Goal: Communication & Community: Answer question/provide support

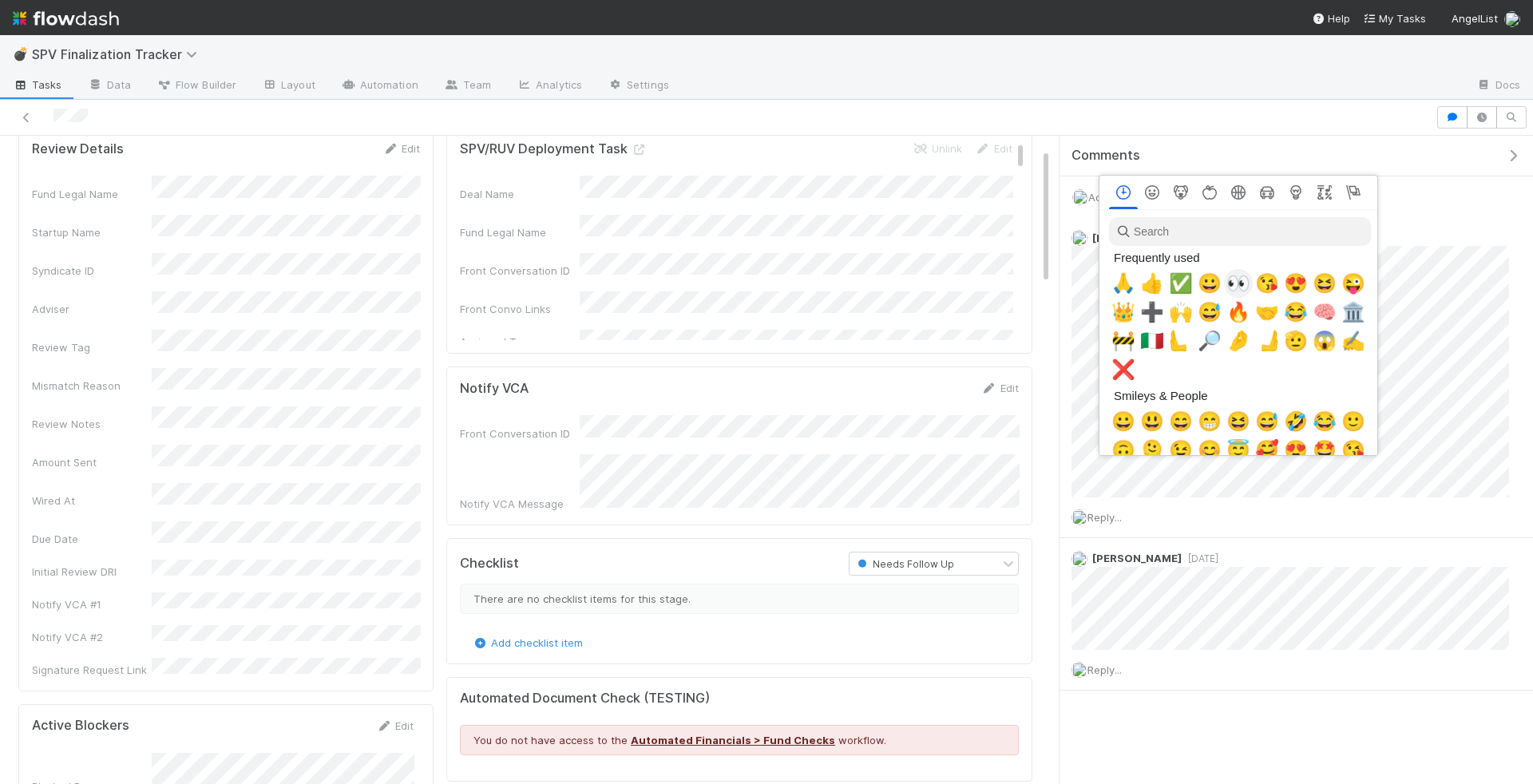
click at [1239, 283] on span "👀" at bounding box center [1239, 284] width 24 height 22
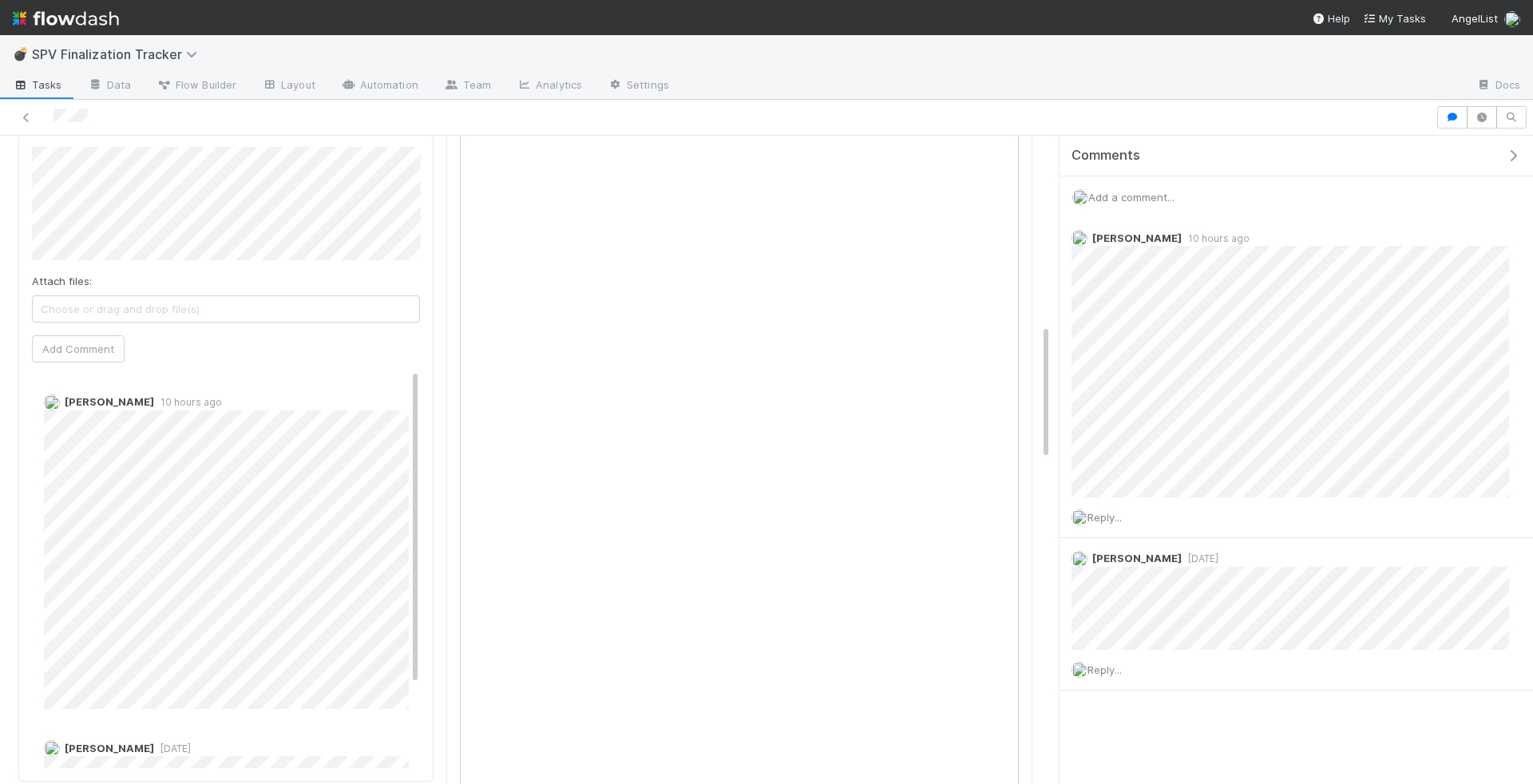
scroll to position [612, 0]
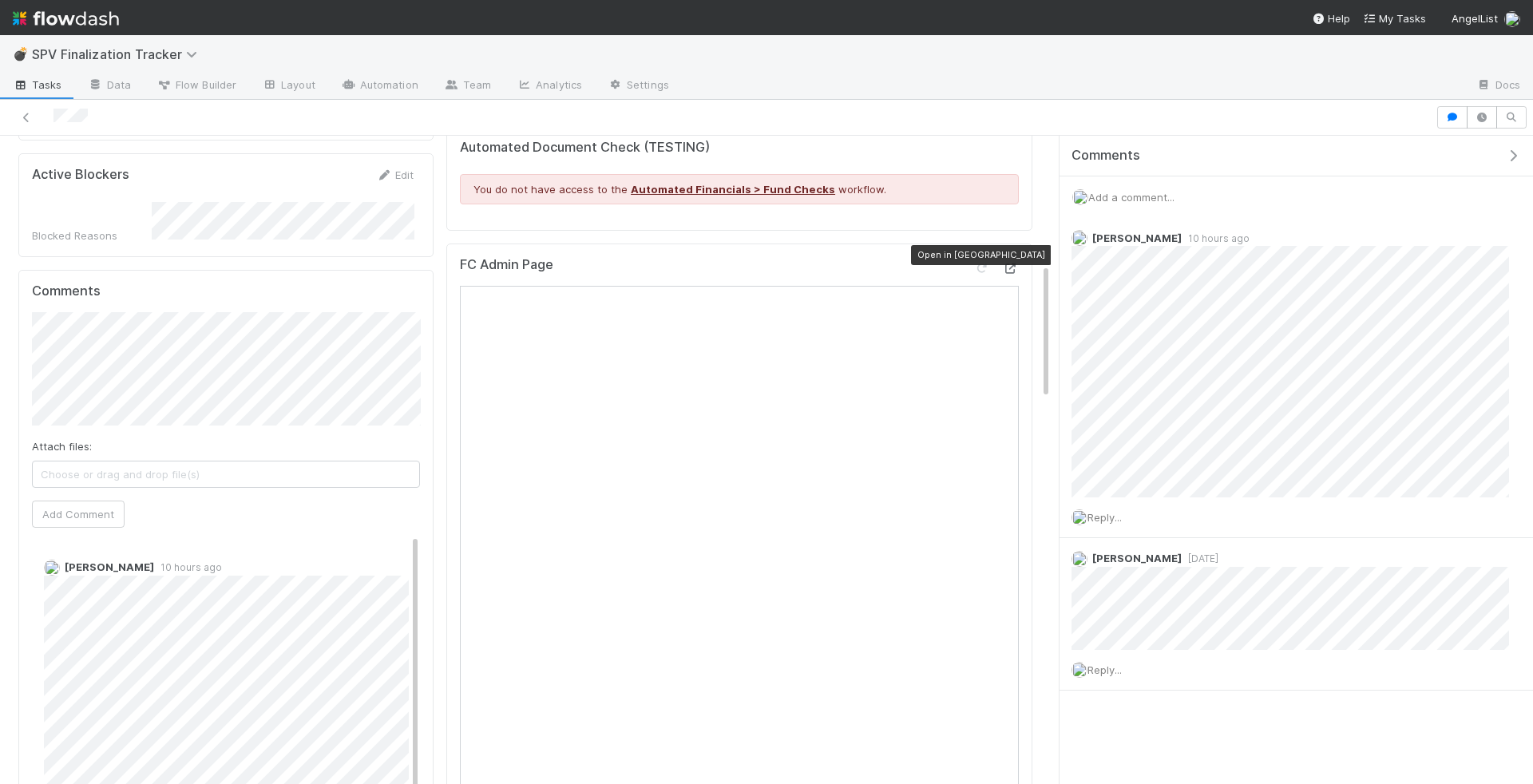
click at [1014, 263] on icon at bounding box center [1011, 268] width 16 height 10
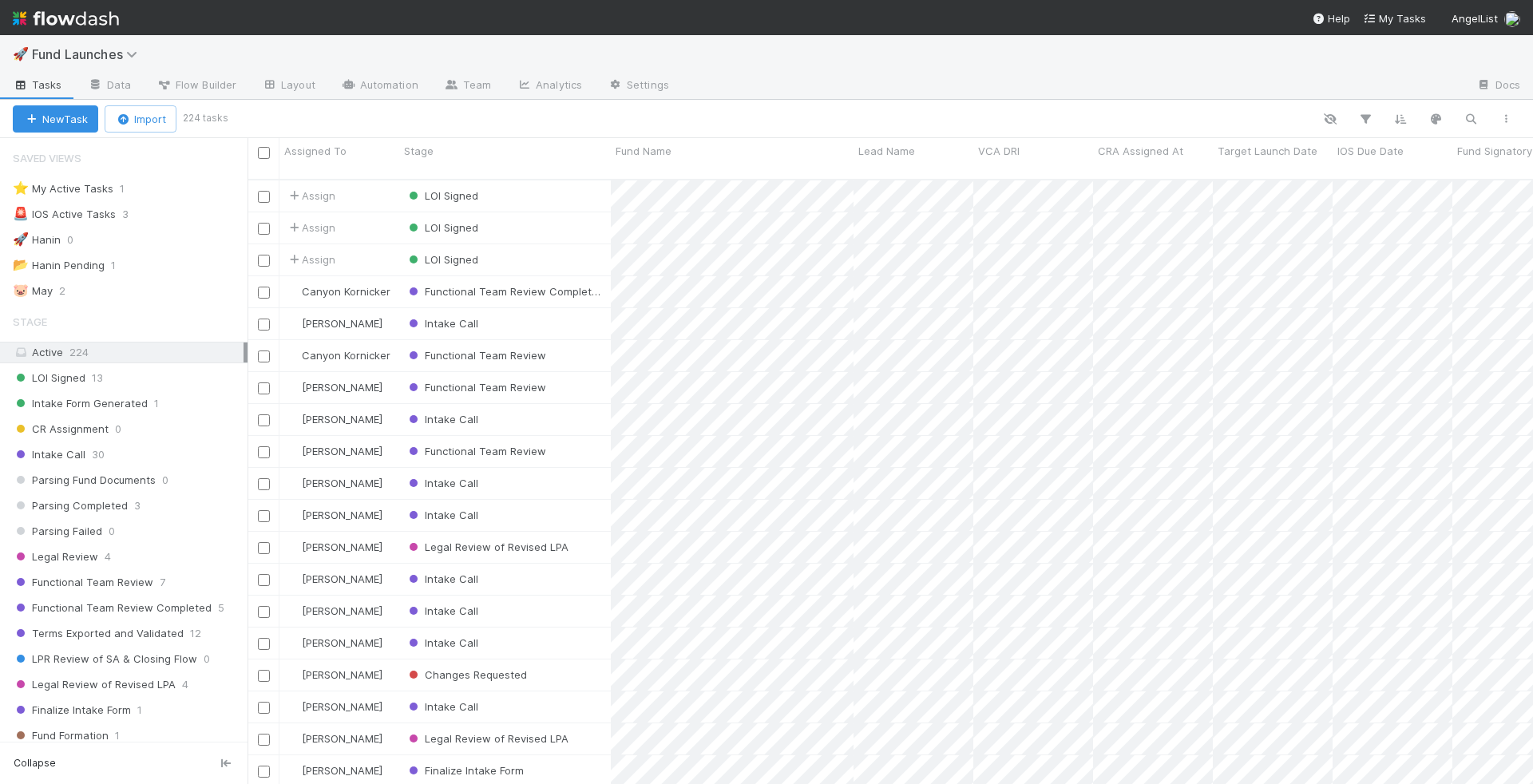
scroll to position [619, 1286]
click at [1479, 115] on button "button" at bounding box center [1470, 118] width 29 height 20
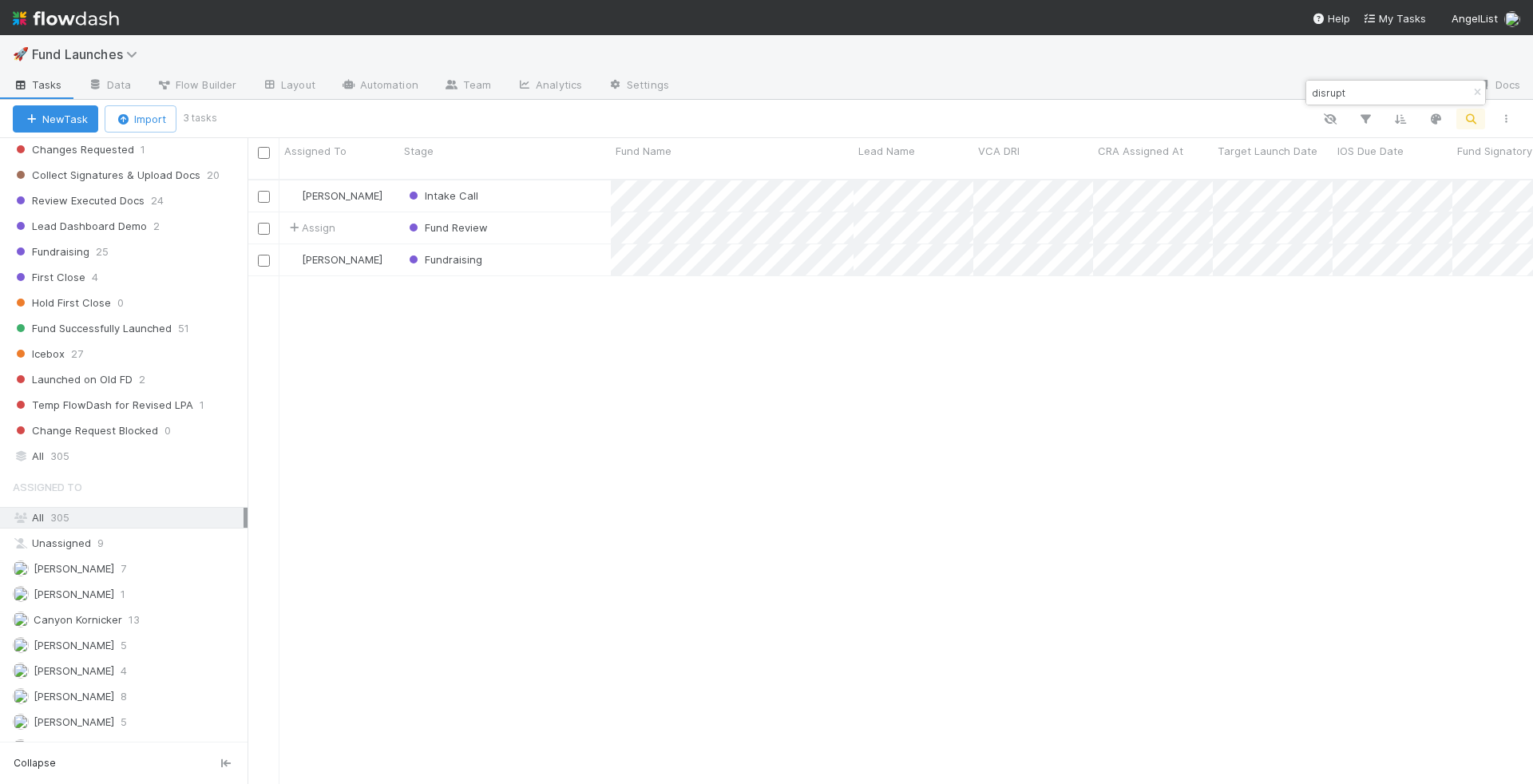
scroll to position [759, 0]
type input "disrupt"
click at [145, 427] on div "All 305" at bounding box center [129, 437] width 231 height 20
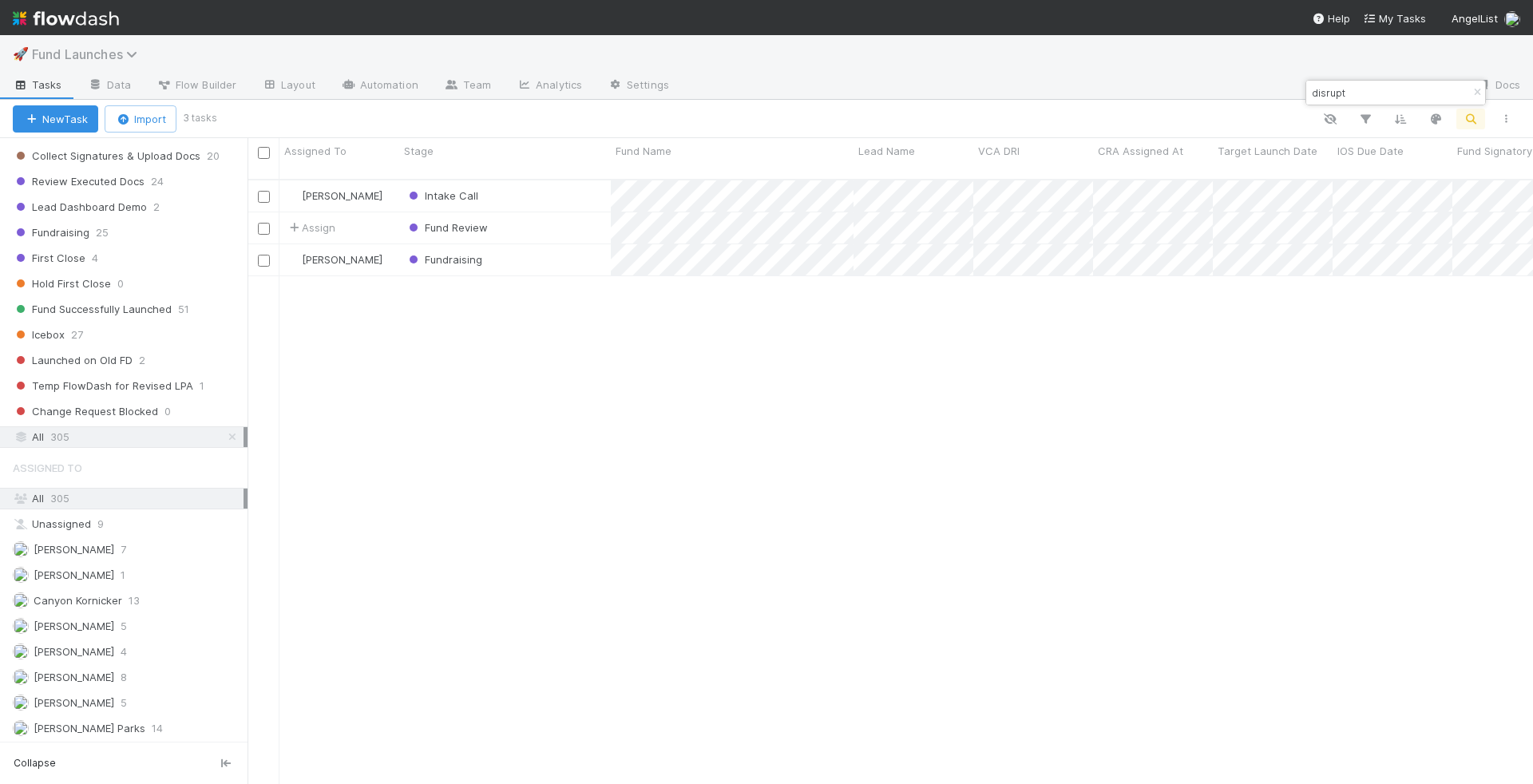
click at [62, 57] on span "Fund Launches" at bounding box center [89, 54] width 114 height 16
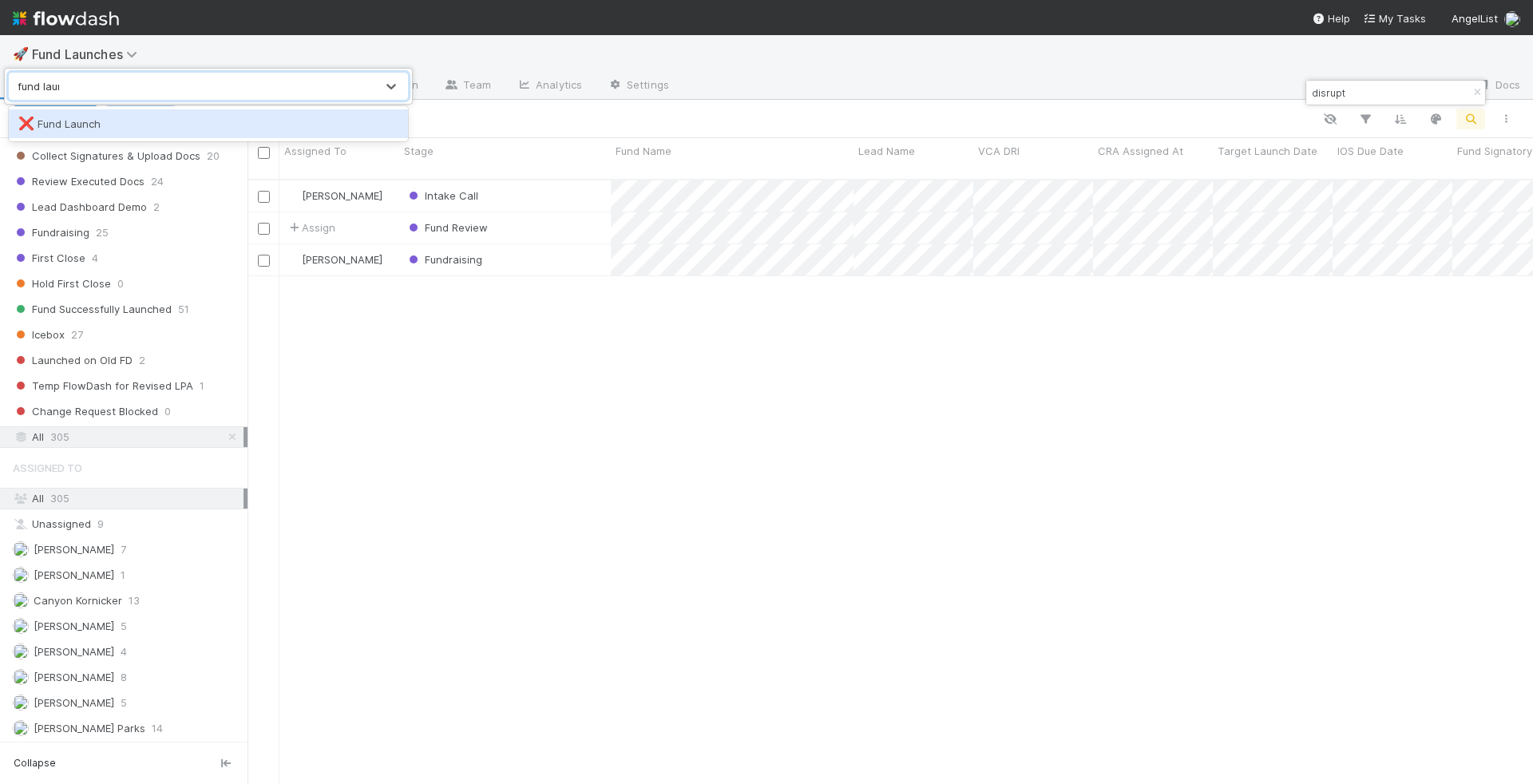
type input "fund launch"
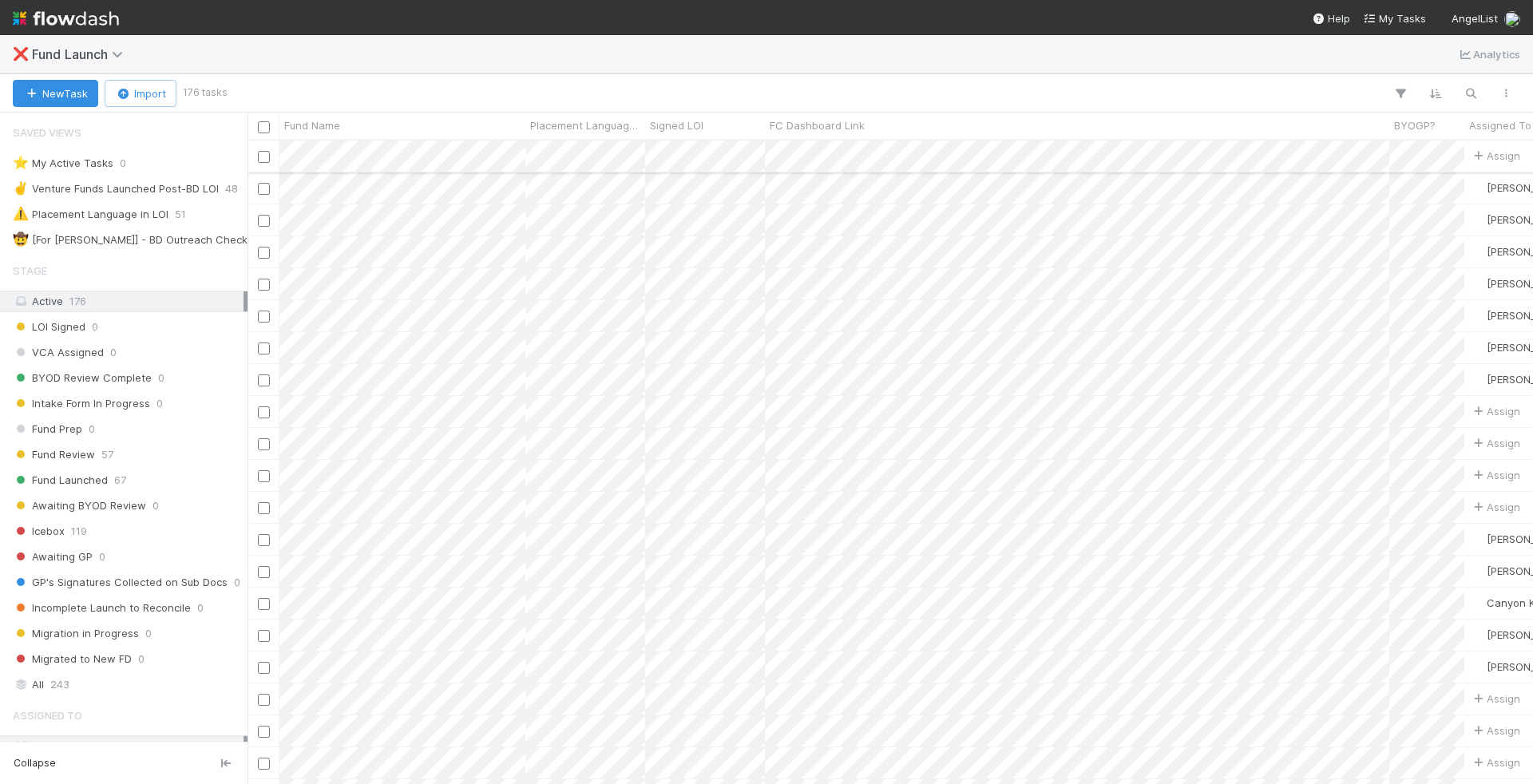
scroll to position [644, 1286]
click at [1479, 95] on button "button" at bounding box center [1470, 93] width 29 height 20
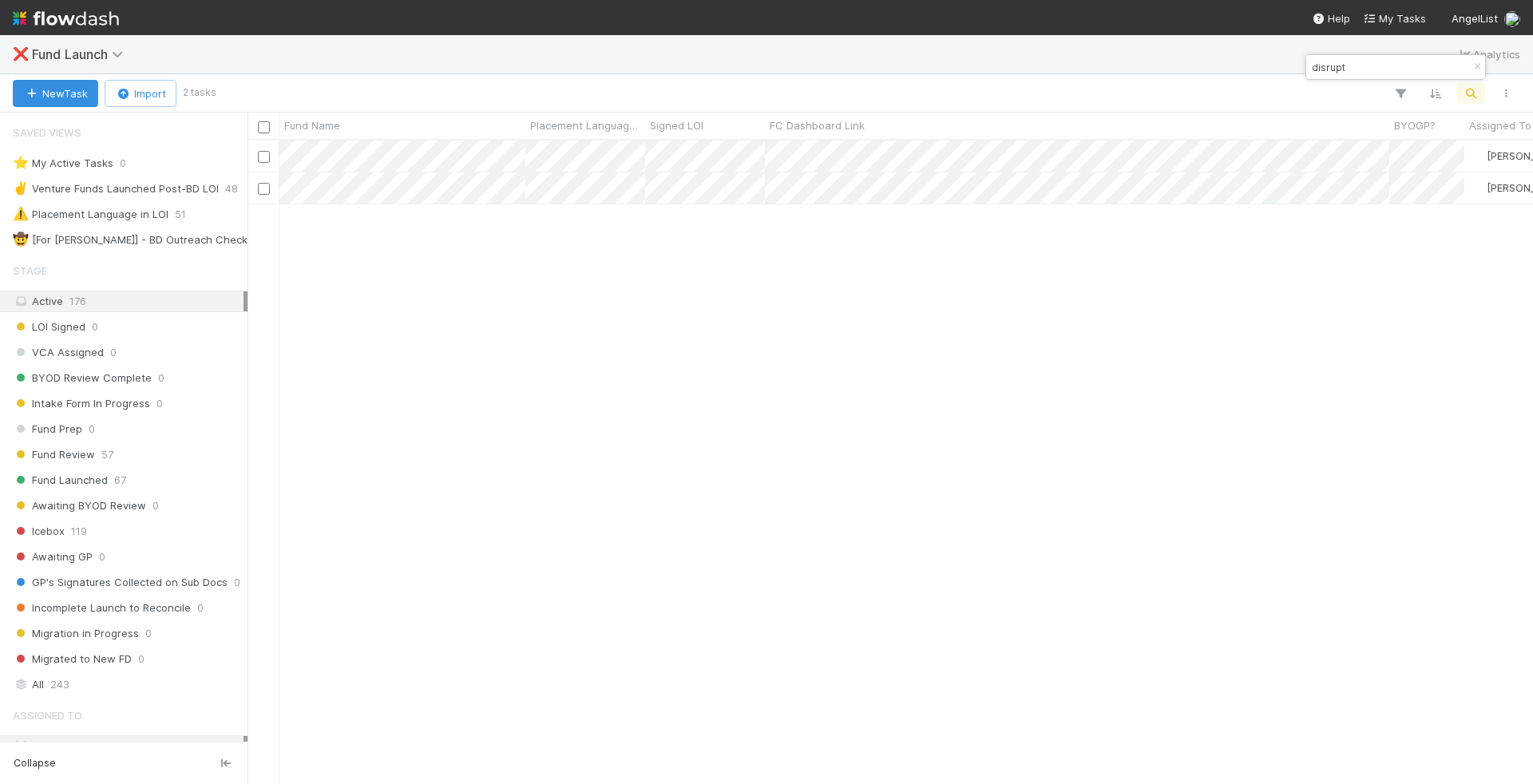
type input "disrupt"
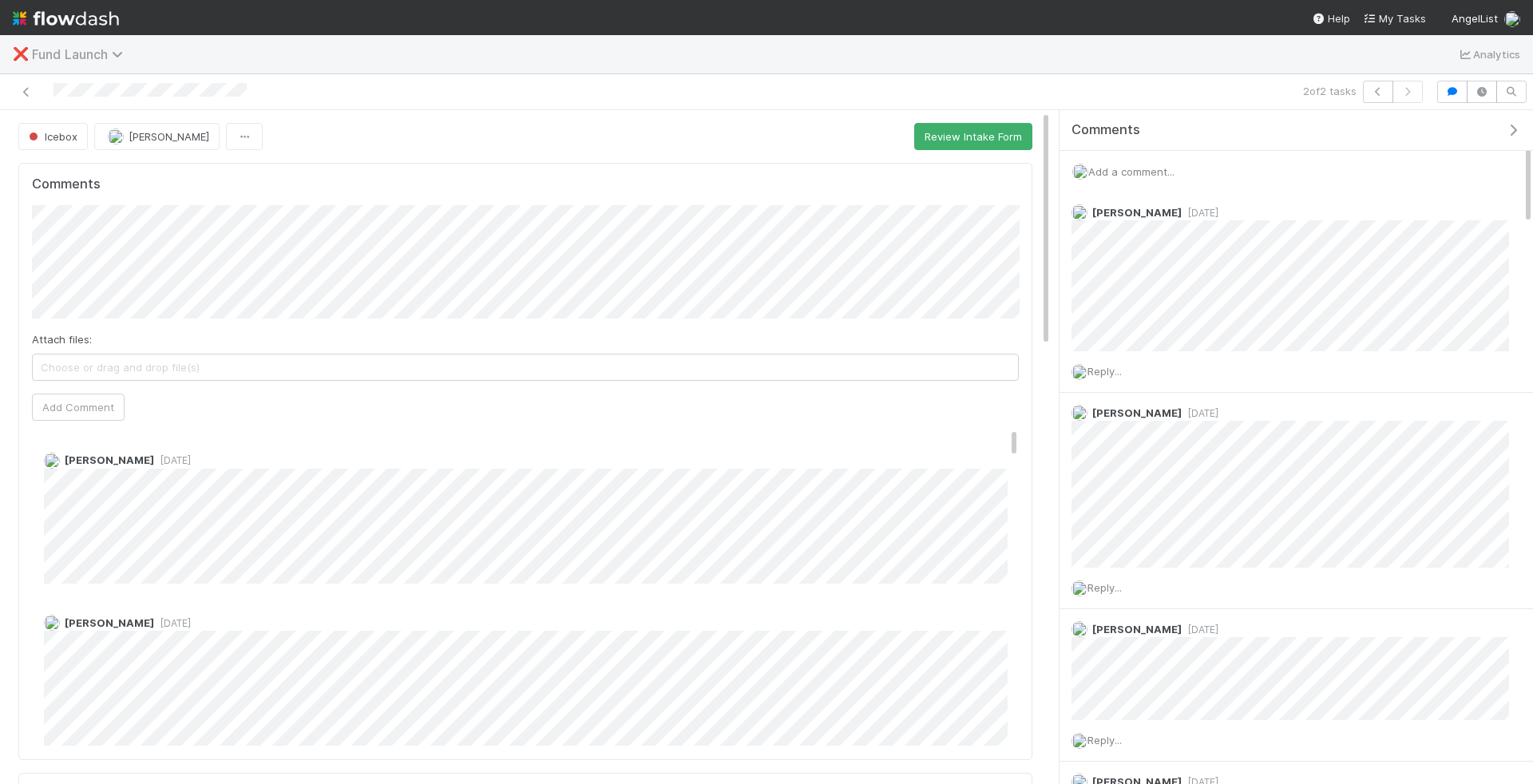
click at [80, 59] on span "Fund Launch" at bounding box center [81, 54] width 99 height 16
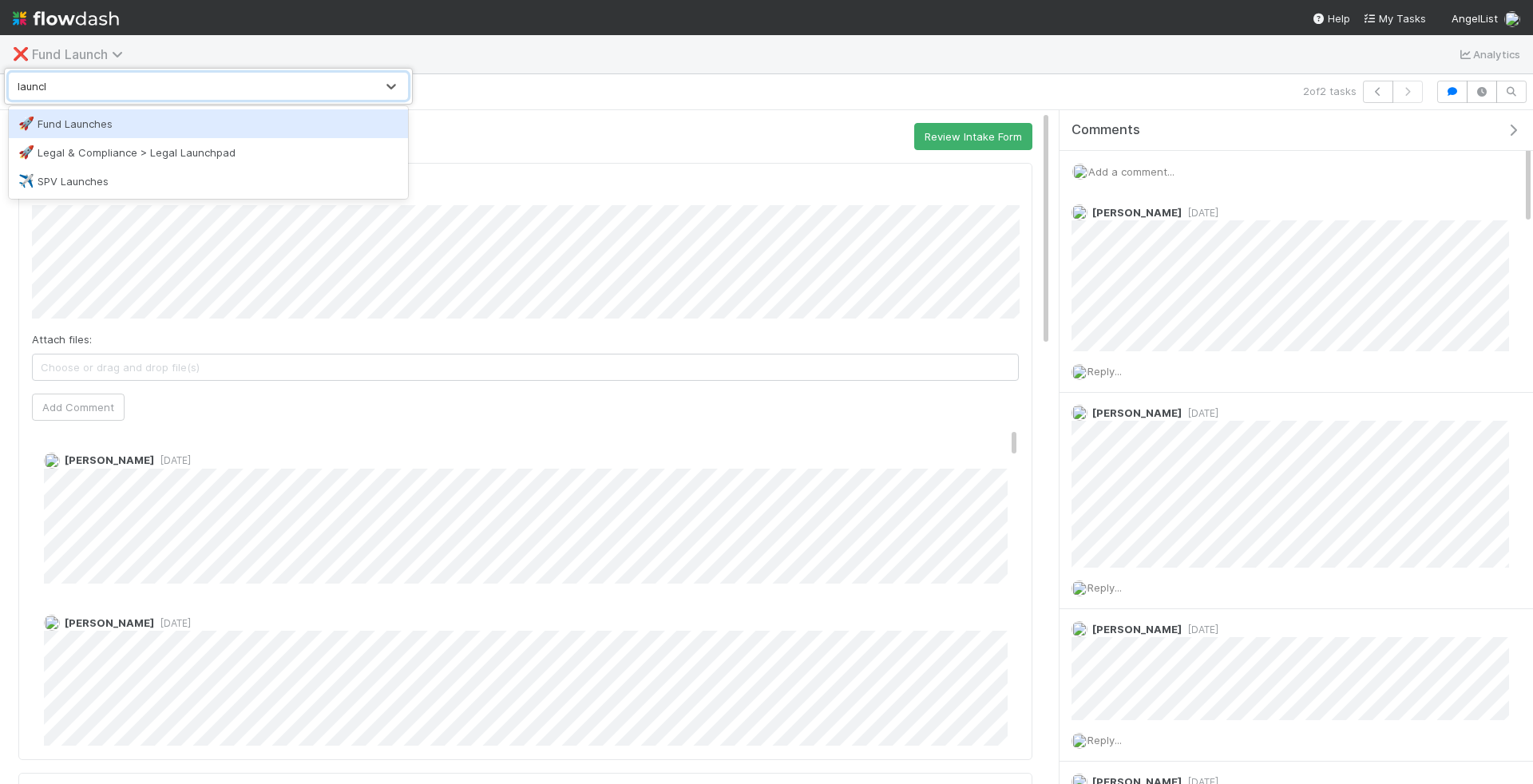
type input "launches"
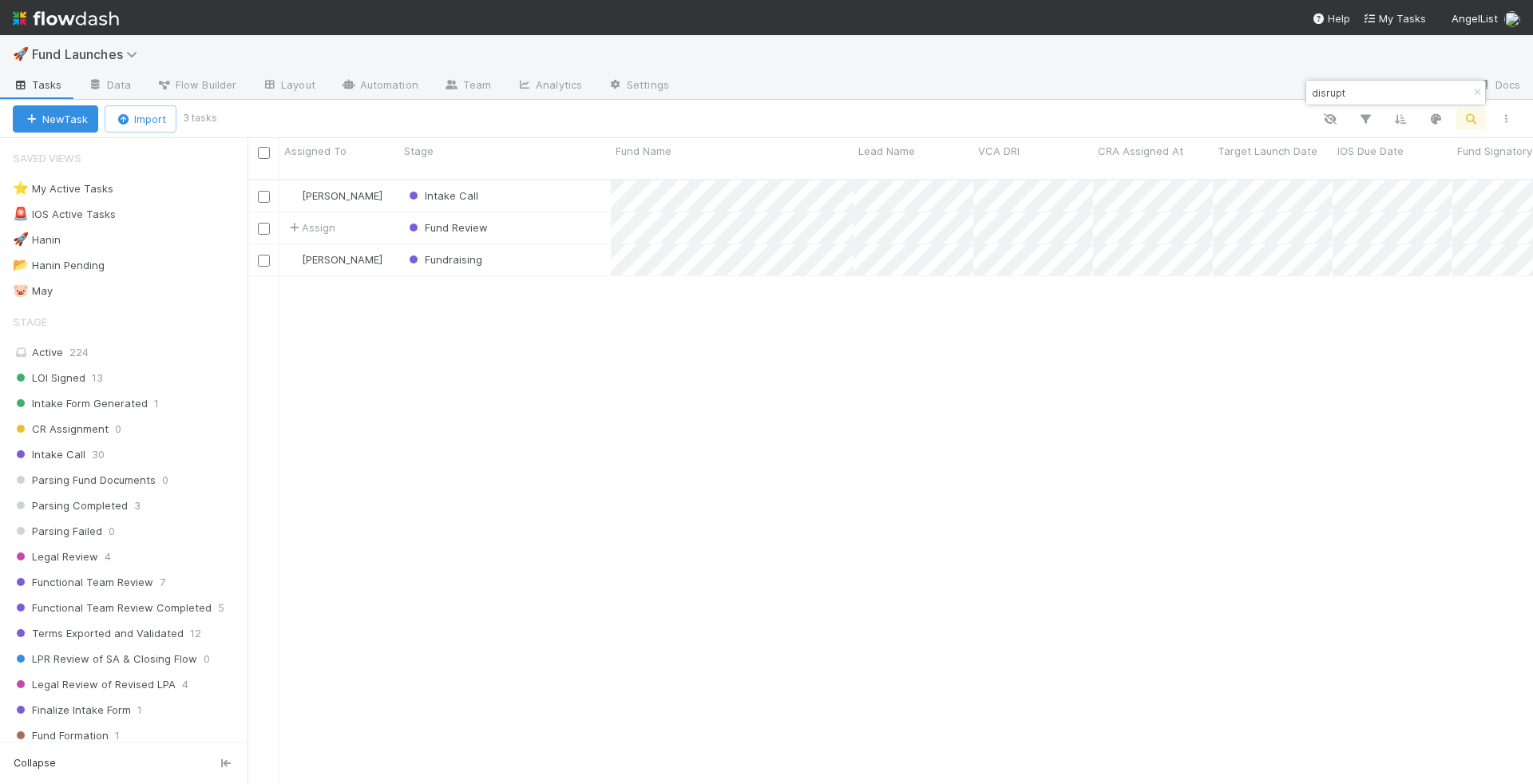
scroll to position [619, 1286]
click at [1380, 92] on input "disrupt" at bounding box center [1389, 92] width 160 height 19
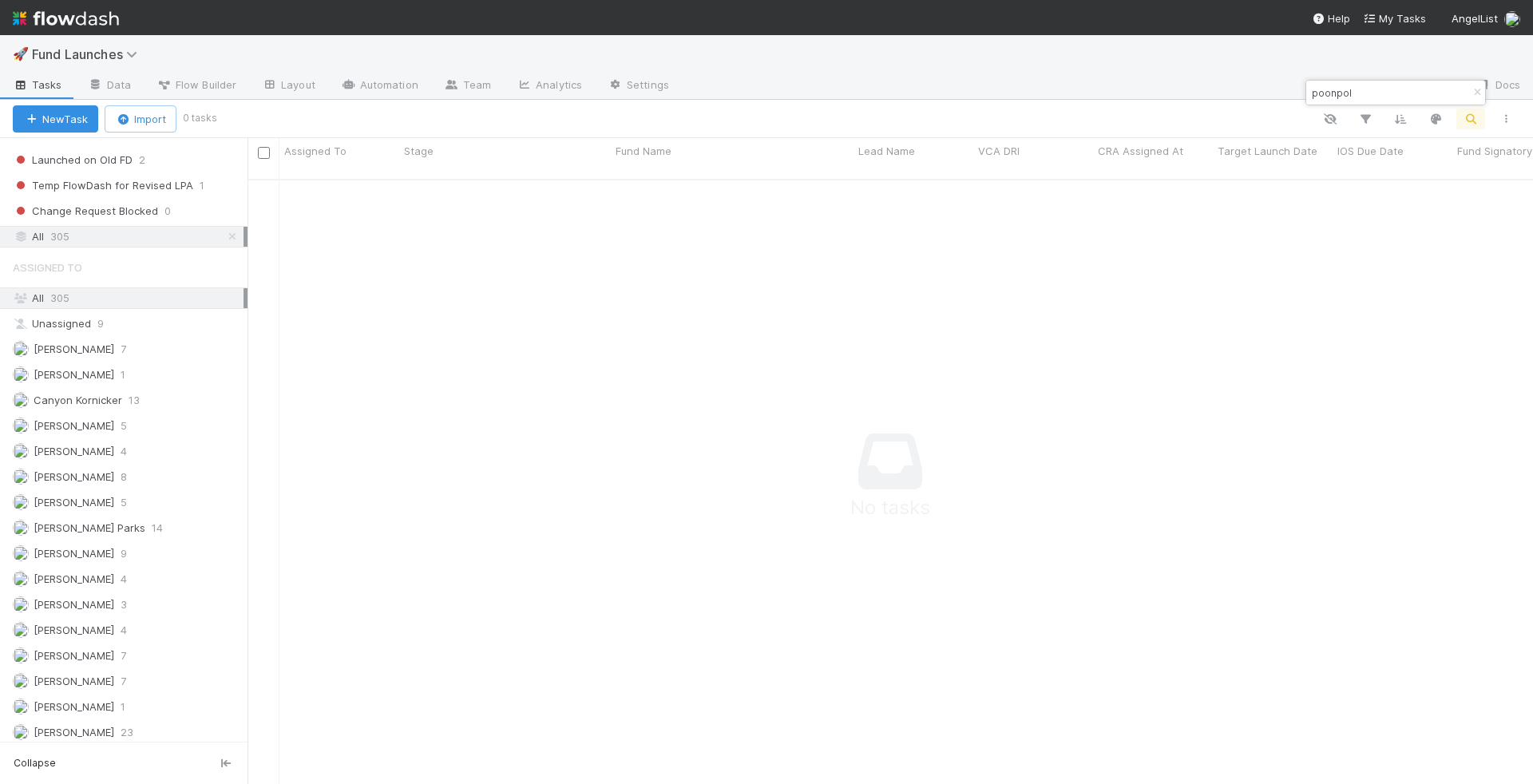
scroll to position [1004, 0]
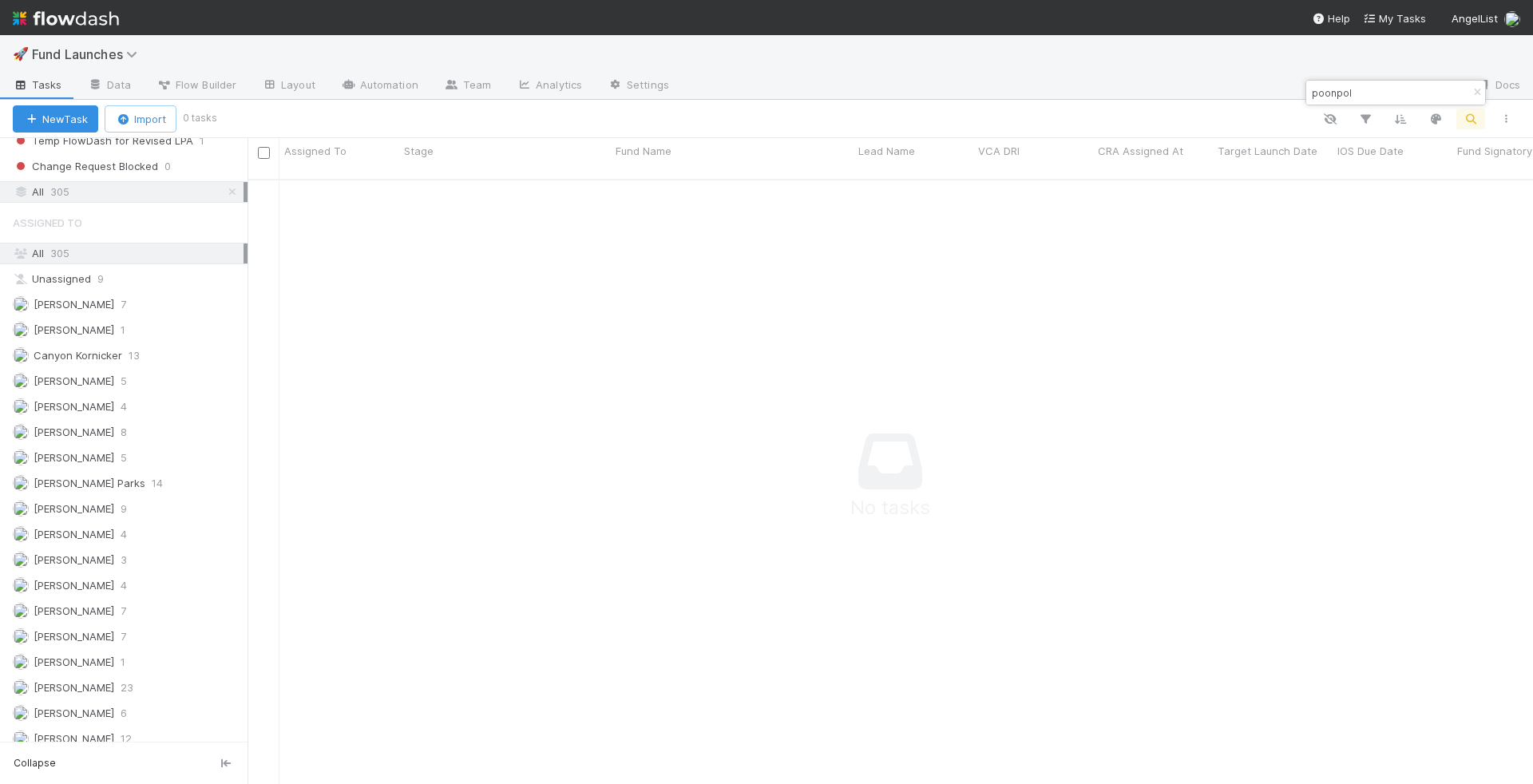
click at [1401, 97] on input "poonpol" at bounding box center [1389, 92] width 160 height 19
paste input "https://comptroller.internal.angellist.com/v/llcs/b67bf8600eac47f5873c64e3239ea…"
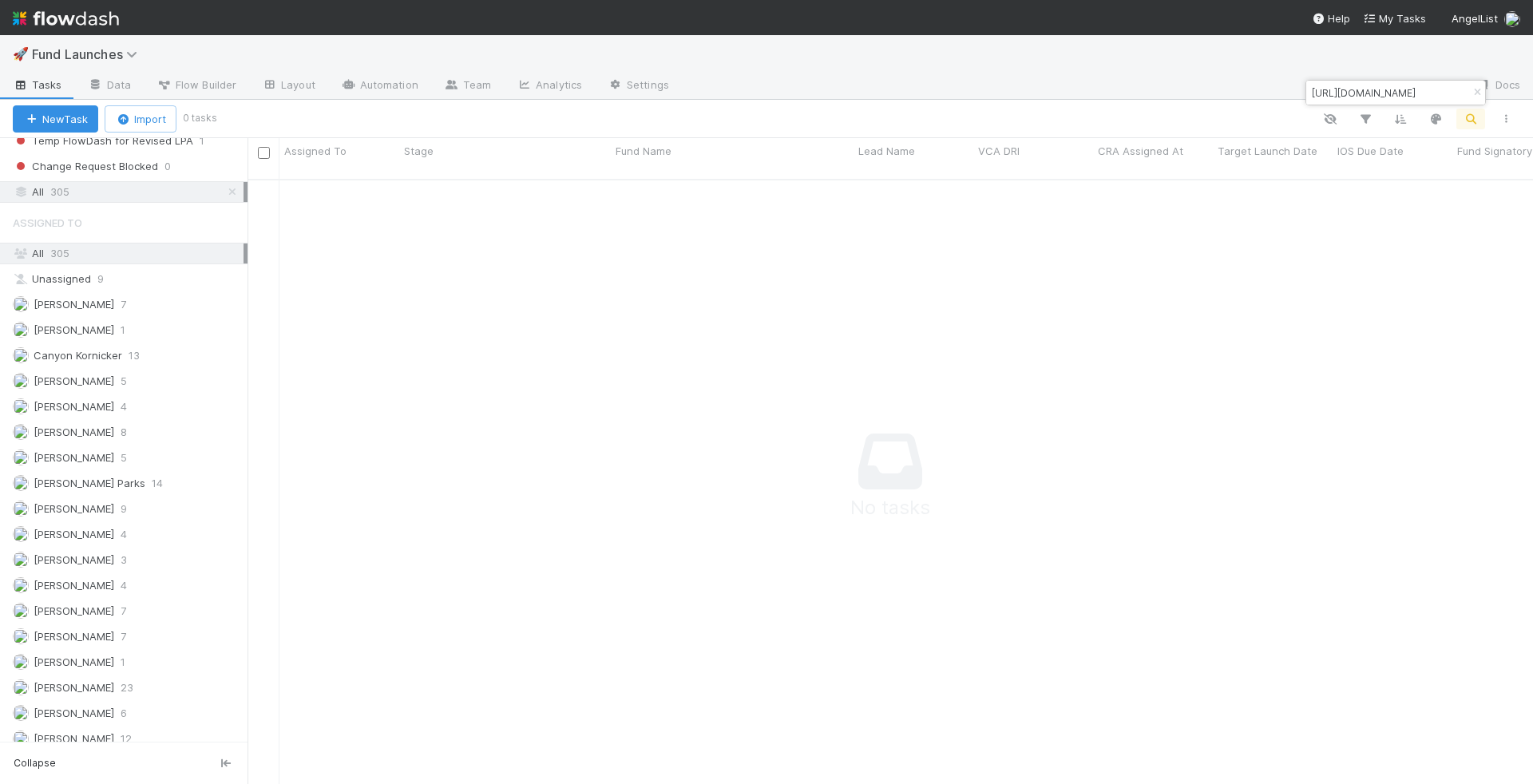
click at [1386, 91] on input "https://comptroller.internal.angellist.com/v/llcs/b67bf8600eac47f5873c64e3239ea…" at bounding box center [1389, 92] width 160 height 19
paste input
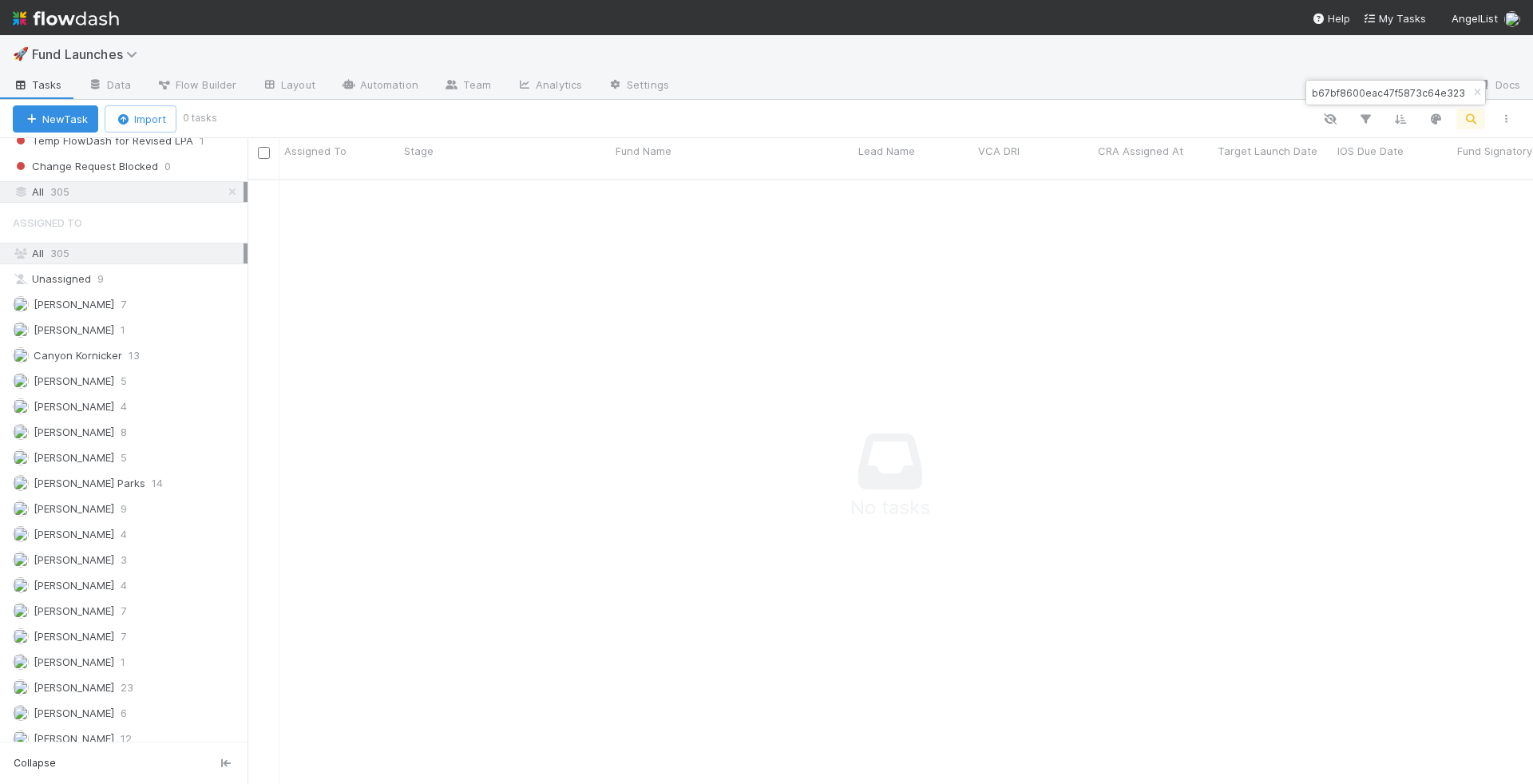
click at [1375, 91] on input "b67bf8600eac47f5873c64e3239ea1a5" at bounding box center [1389, 92] width 160 height 19
paste input "https://venture.angellist.com/admin/fundraising_campaigns/42549"
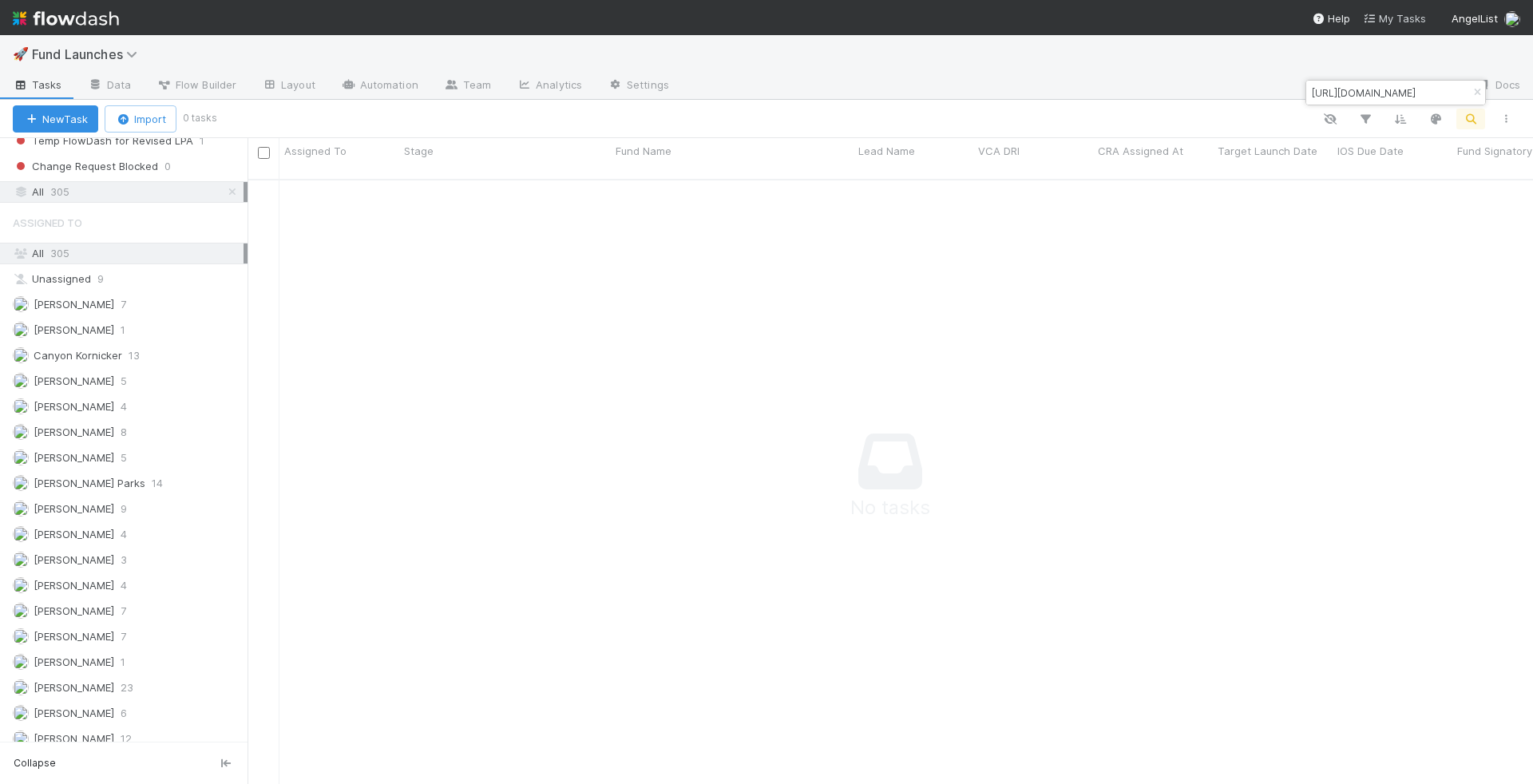
type input "https://venture.angellist.com/admin/fundraising_campaigns/42549"
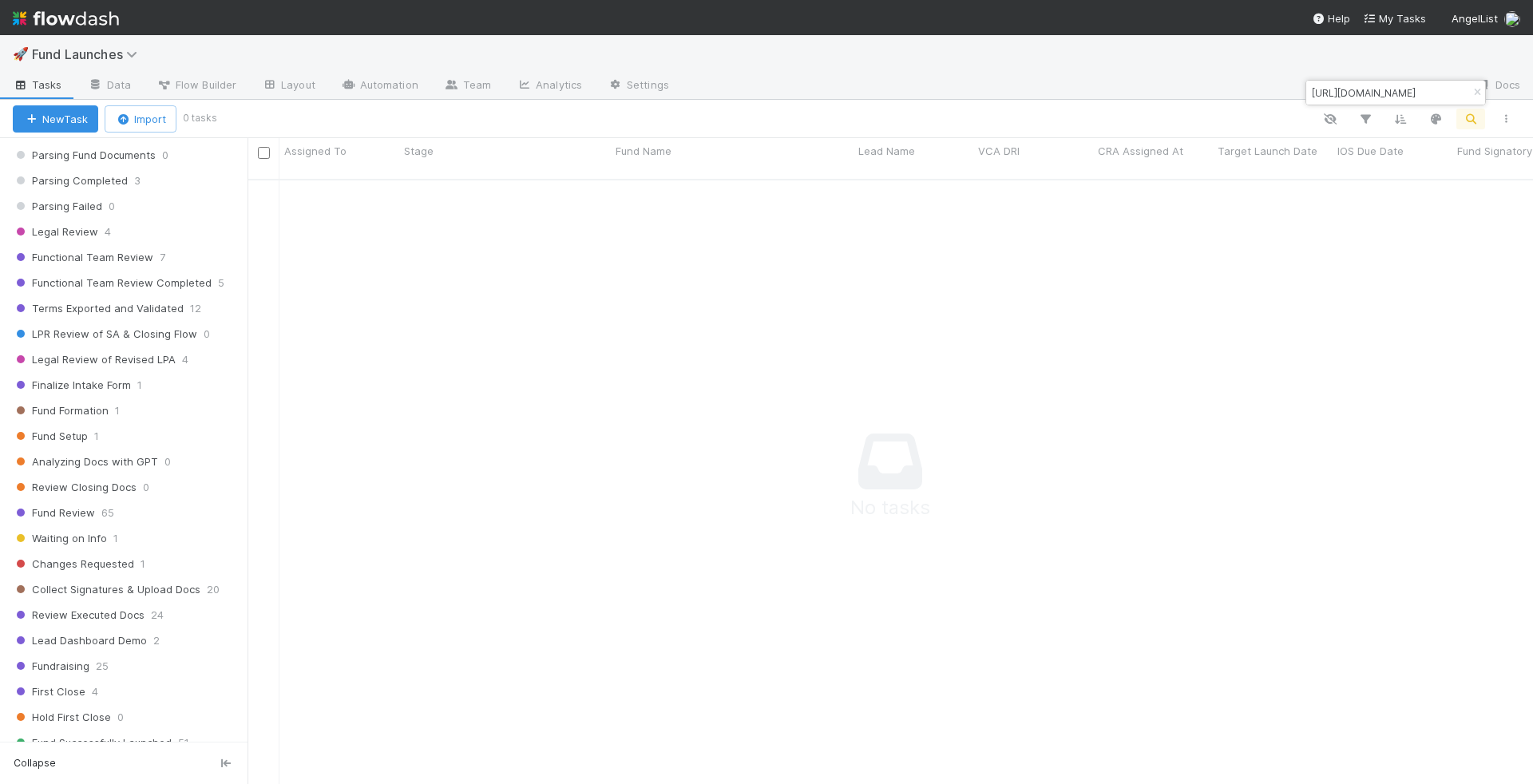
scroll to position [0, 0]
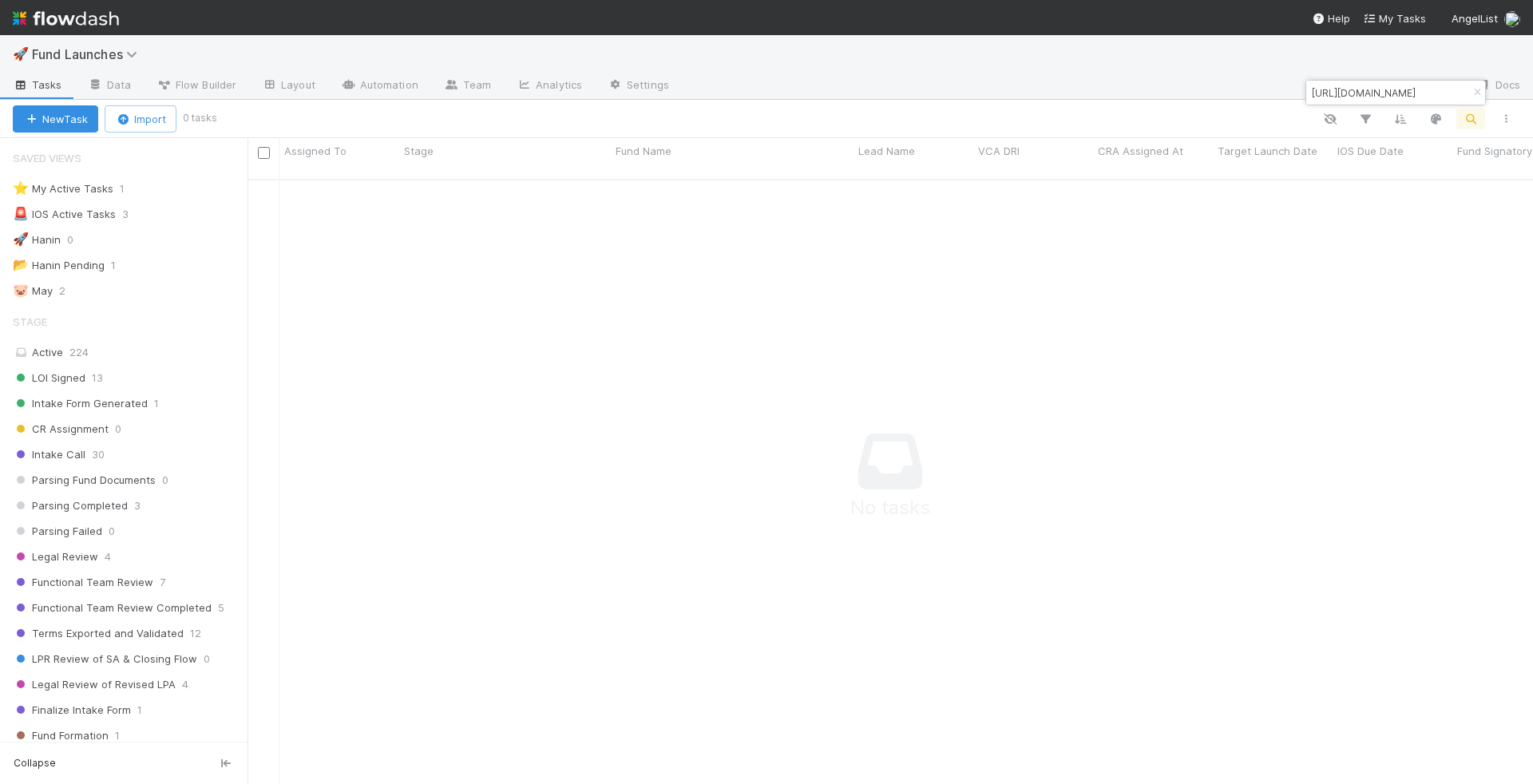
click at [1349, 94] on input "https://venture.angellist.com/admin/fundraising_campaigns/42549" at bounding box center [1389, 92] width 160 height 19
click at [1310, 92] on input "https://venture.angellist.com/admin/fundraising_campaigns/42549" at bounding box center [1389, 92] width 160 height 19
click at [1370, 91] on input "https://venture.angellist.com/admin/fundraising_campaigns/42549" at bounding box center [1389, 92] width 160 height 19
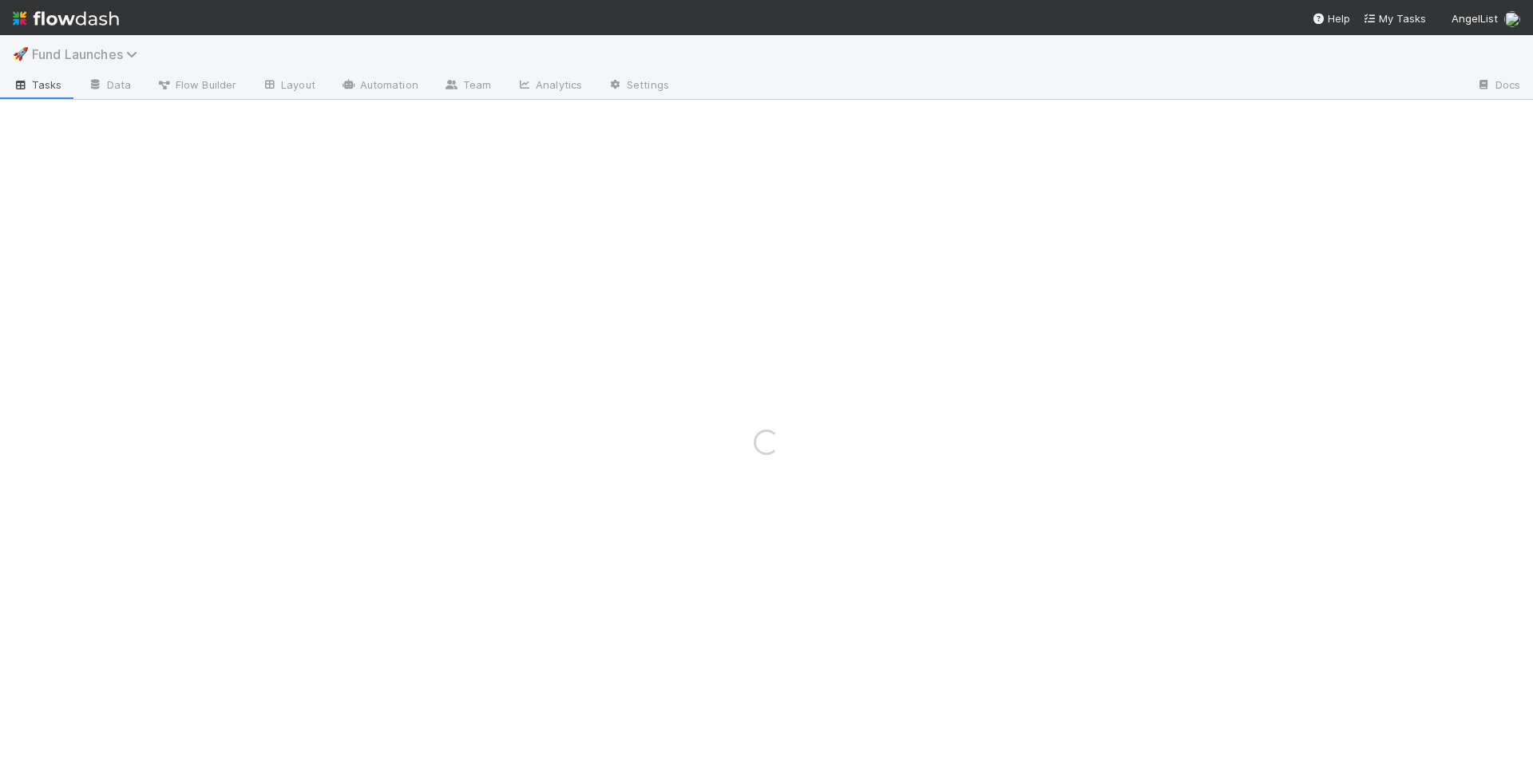
click at [121, 55] on span "Fund Launches" at bounding box center [89, 54] width 114 height 16
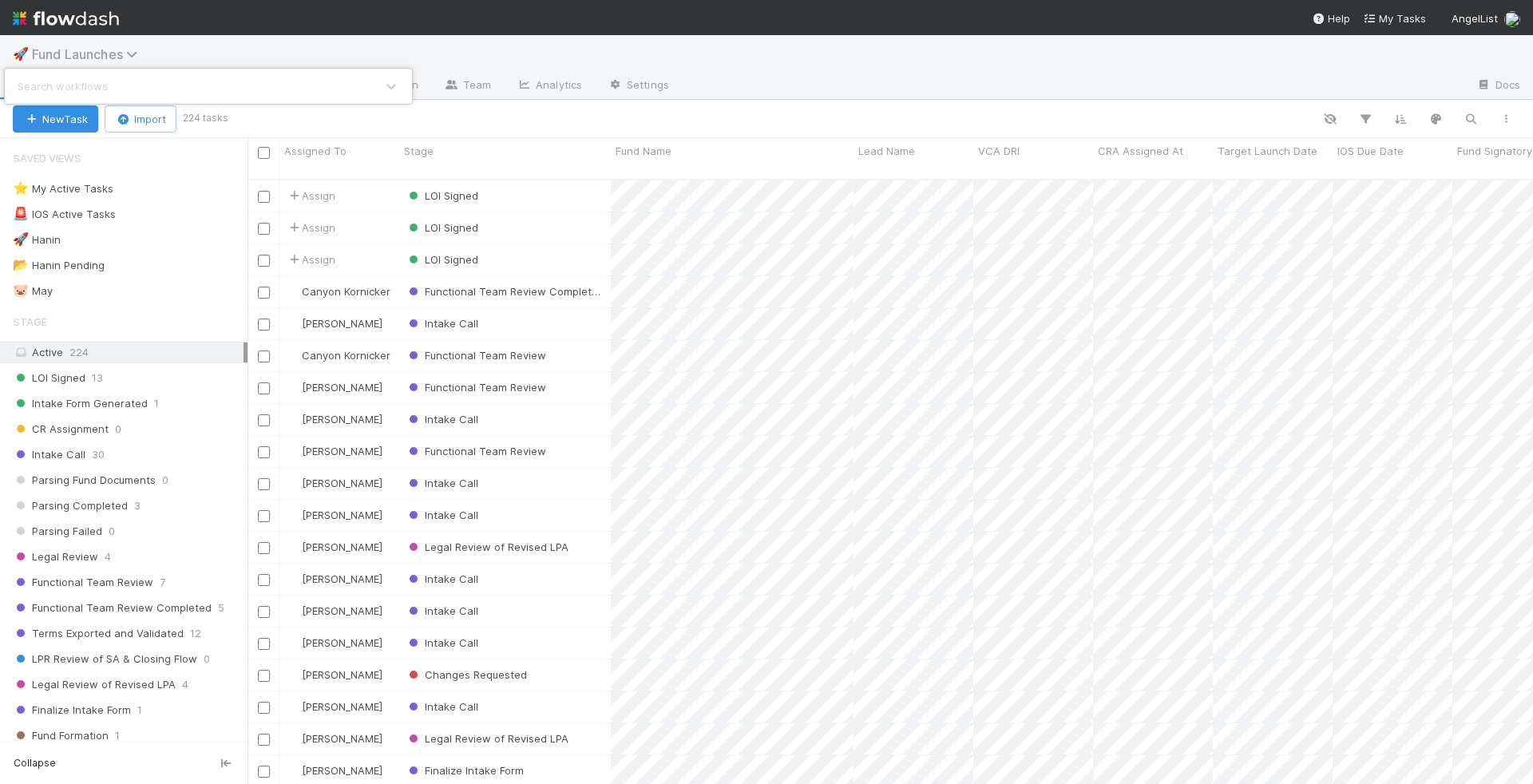
click at [121, 55] on div "Search workflows" at bounding box center [766, 392] width 1533 height 784
click at [94, 57] on span "Fund Launches" at bounding box center [89, 54] width 114 height 16
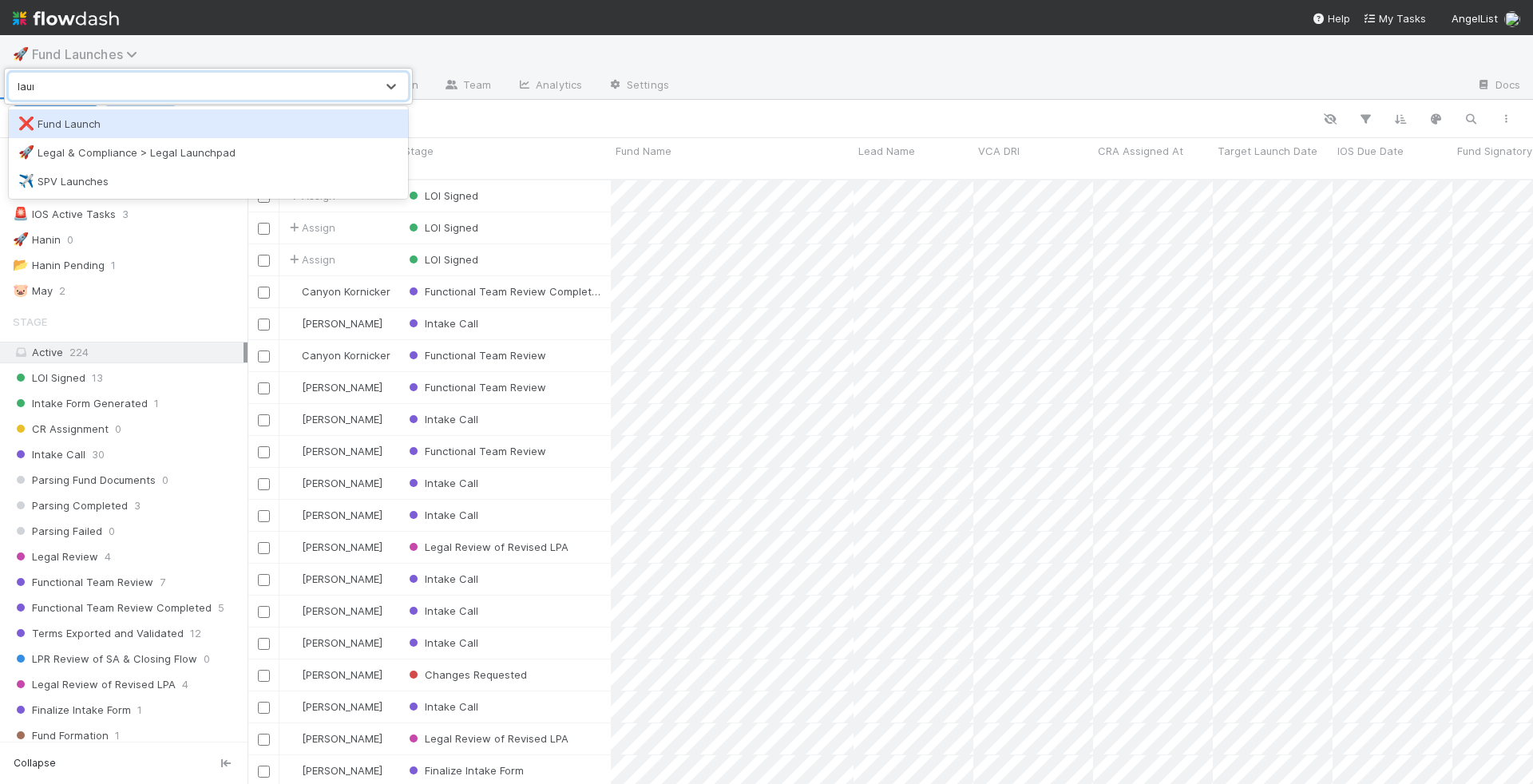
type input "launch"
click at [96, 116] on div "❌ Fund Launch" at bounding box center [208, 123] width 380 height 16
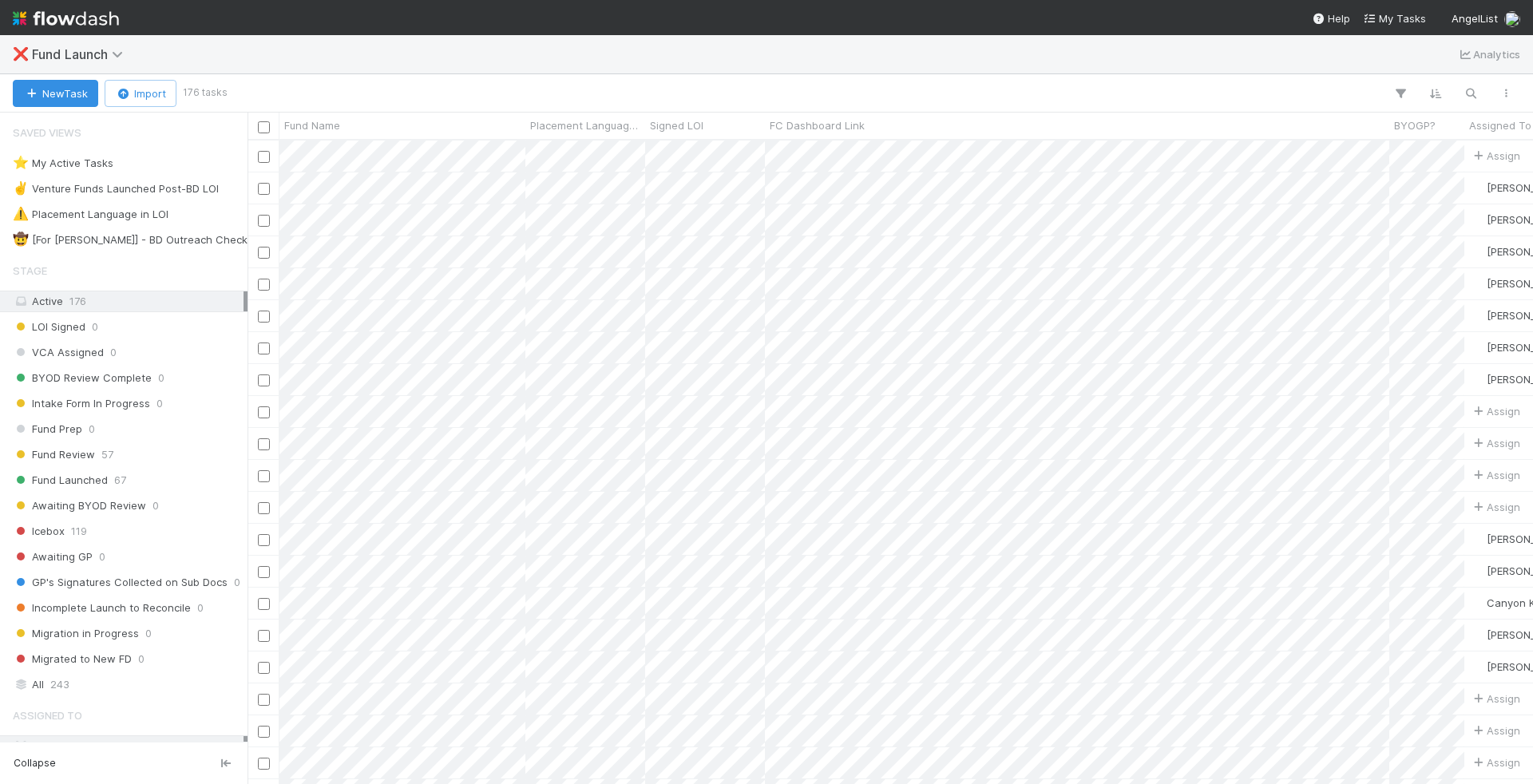
scroll to position [644, 1286]
click at [1470, 92] on icon "button" at bounding box center [1470, 93] width 16 height 15
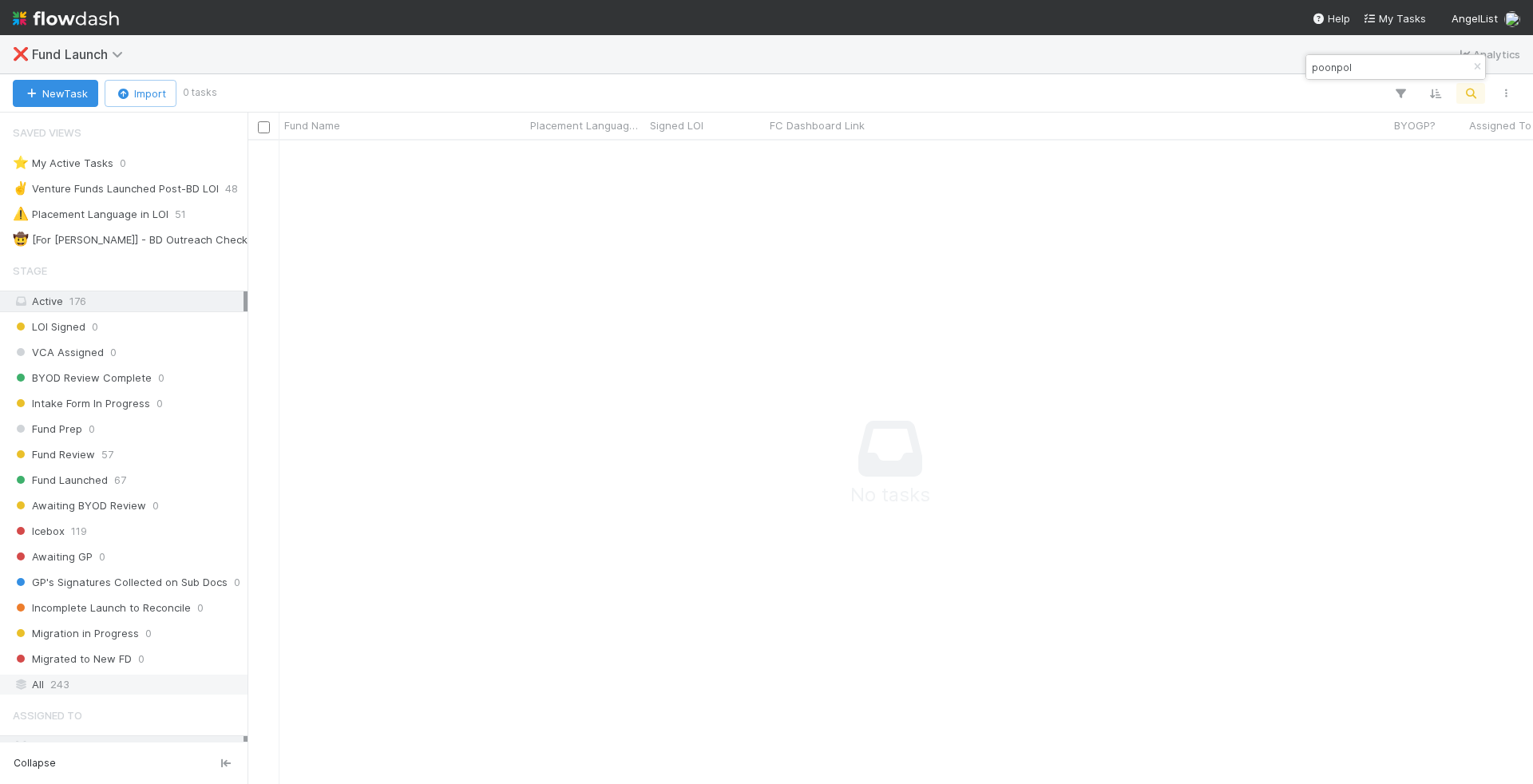
click at [163, 675] on div "All 243" at bounding box center [129, 685] width 231 height 20
click at [1351, 67] on input "poonpol" at bounding box center [1389, 67] width 160 height 19
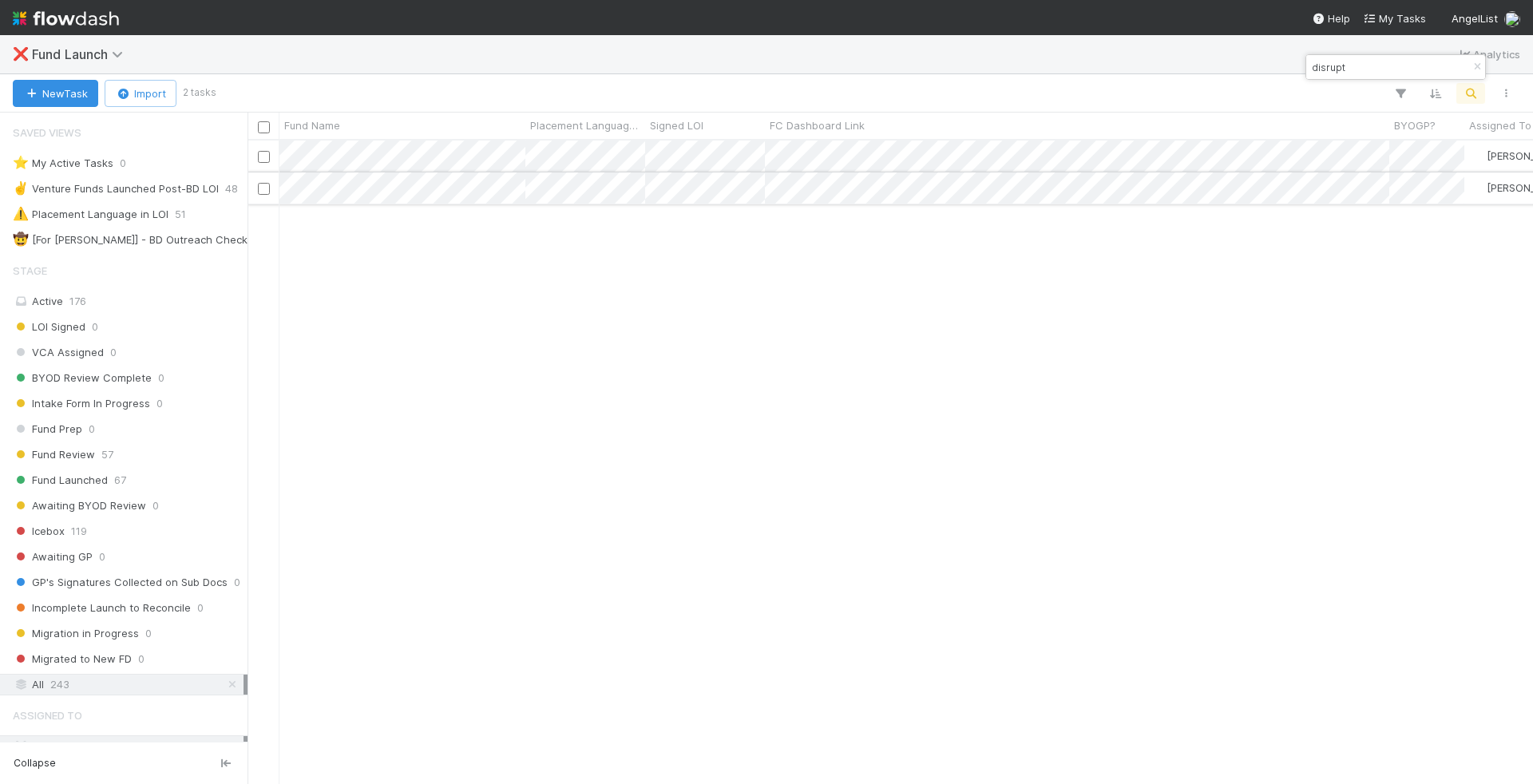
type input "disrupt"
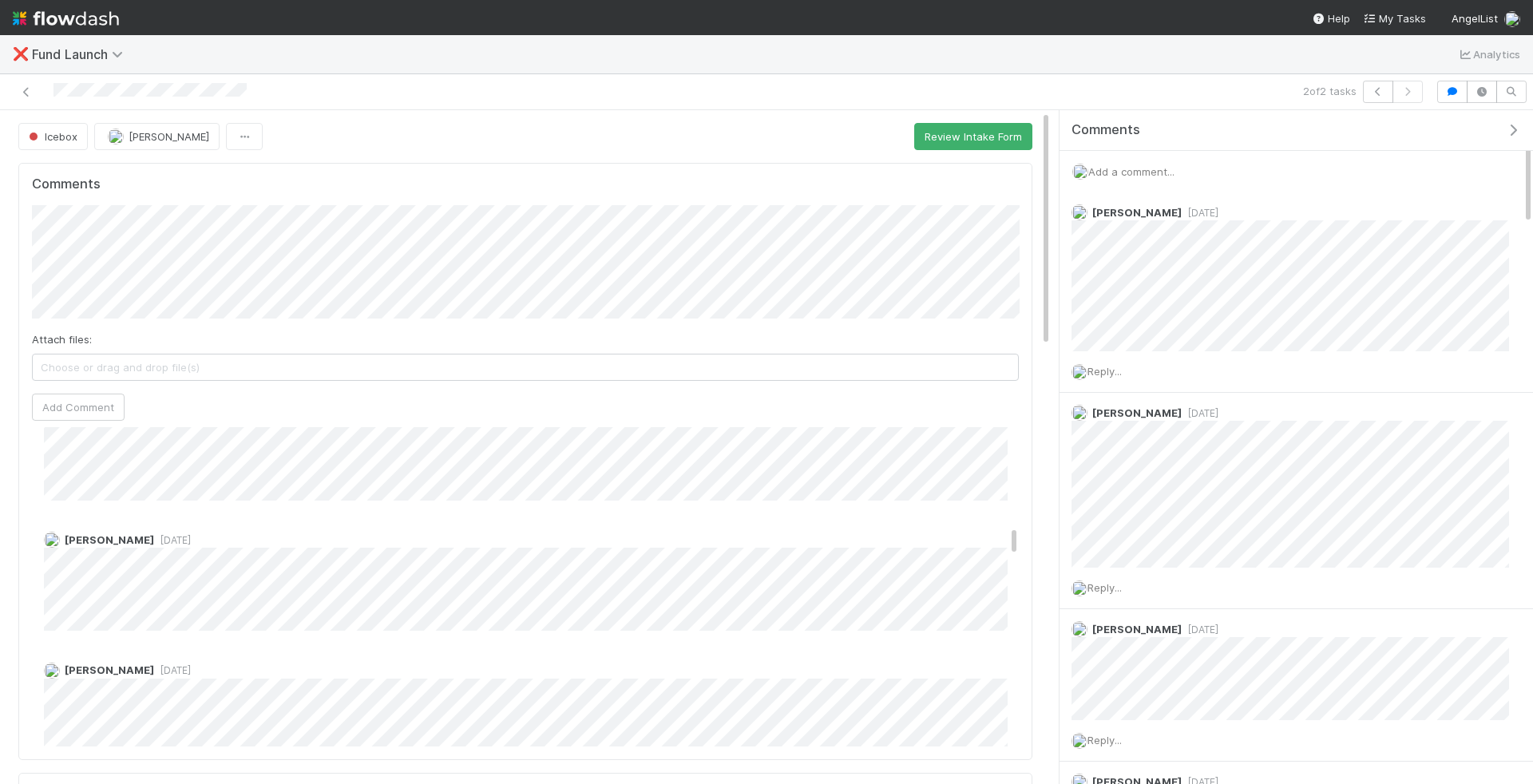
scroll to position [1114, 0]
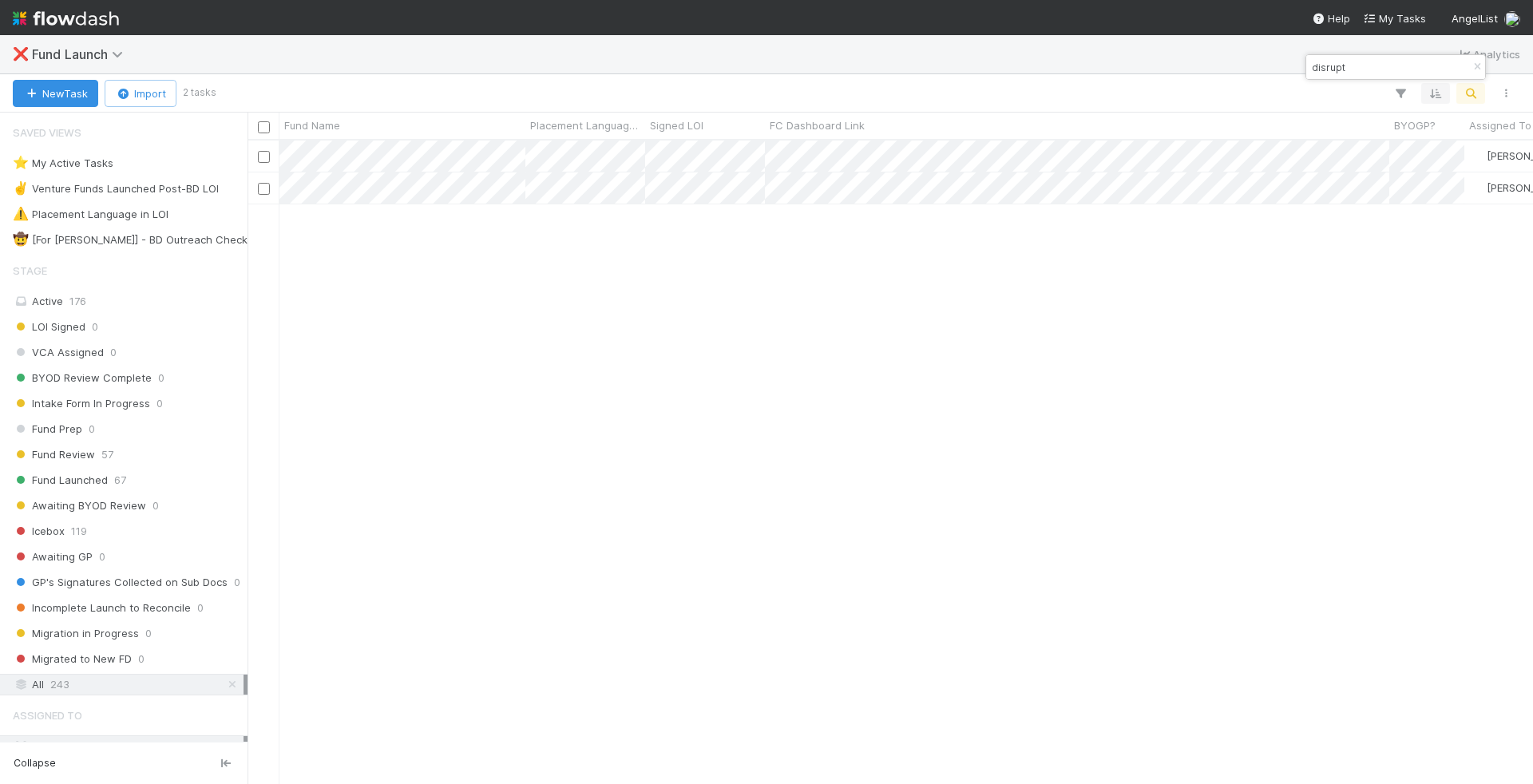
scroll to position [644, 1286]
click at [1367, 65] on input "disrupt" at bounding box center [1389, 67] width 160 height 19
paste input "https://comptroller.internal.angellist.com/v/llcs/b67bf8600eac47f5873c64e3239ea…"
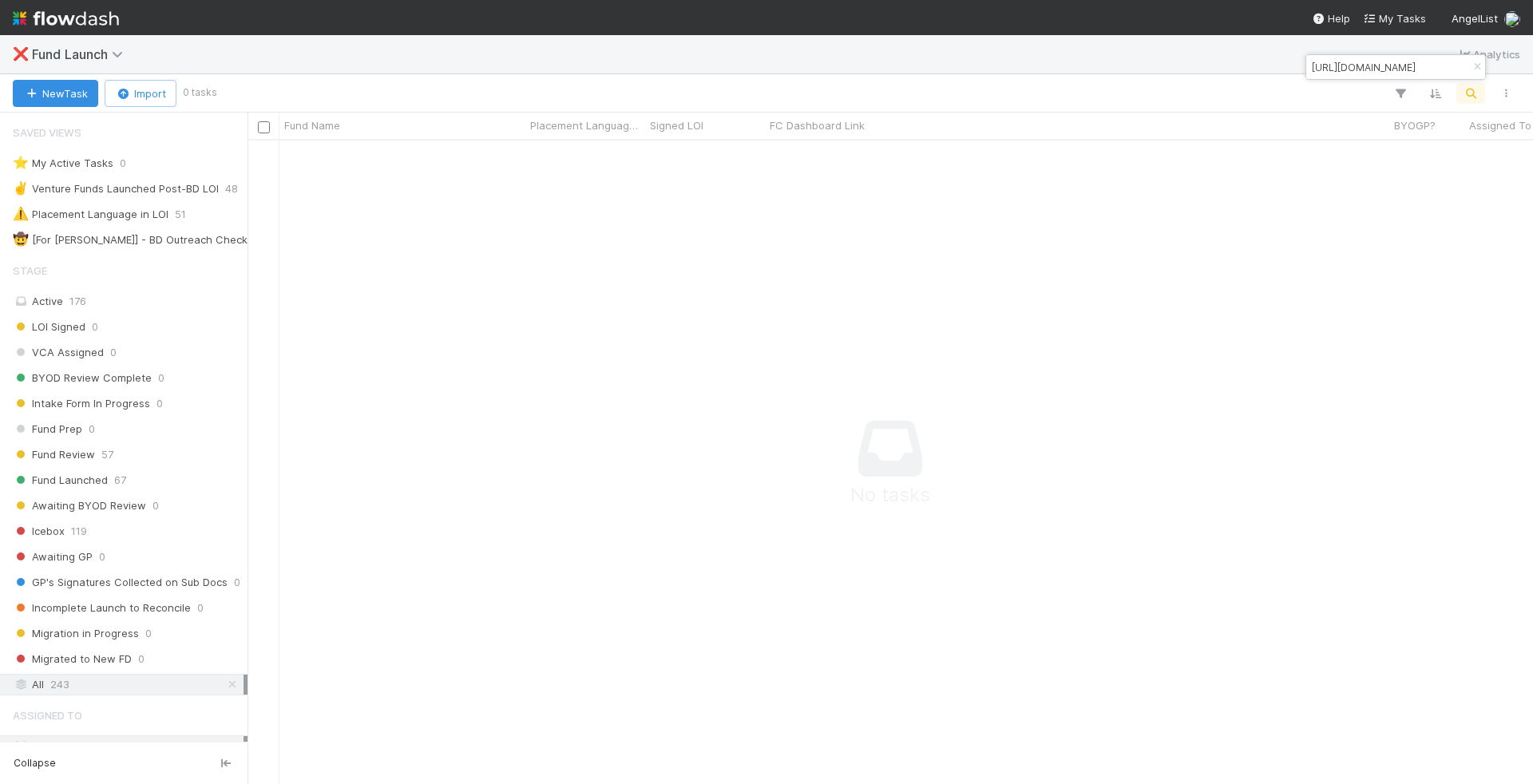
click at [1344, 69] on input "https://comptroller.internal.angellist.com/v/llcs/b67bf8600eac47f5873c64e3239ea…" at bounding box center [1389, 67] width 160 height 19
paste input
click at [1392, 60] on input "b67bf8600eac47f5873c64e3239ea1a5" at bounding box center [1389, 67] width 160 height 19
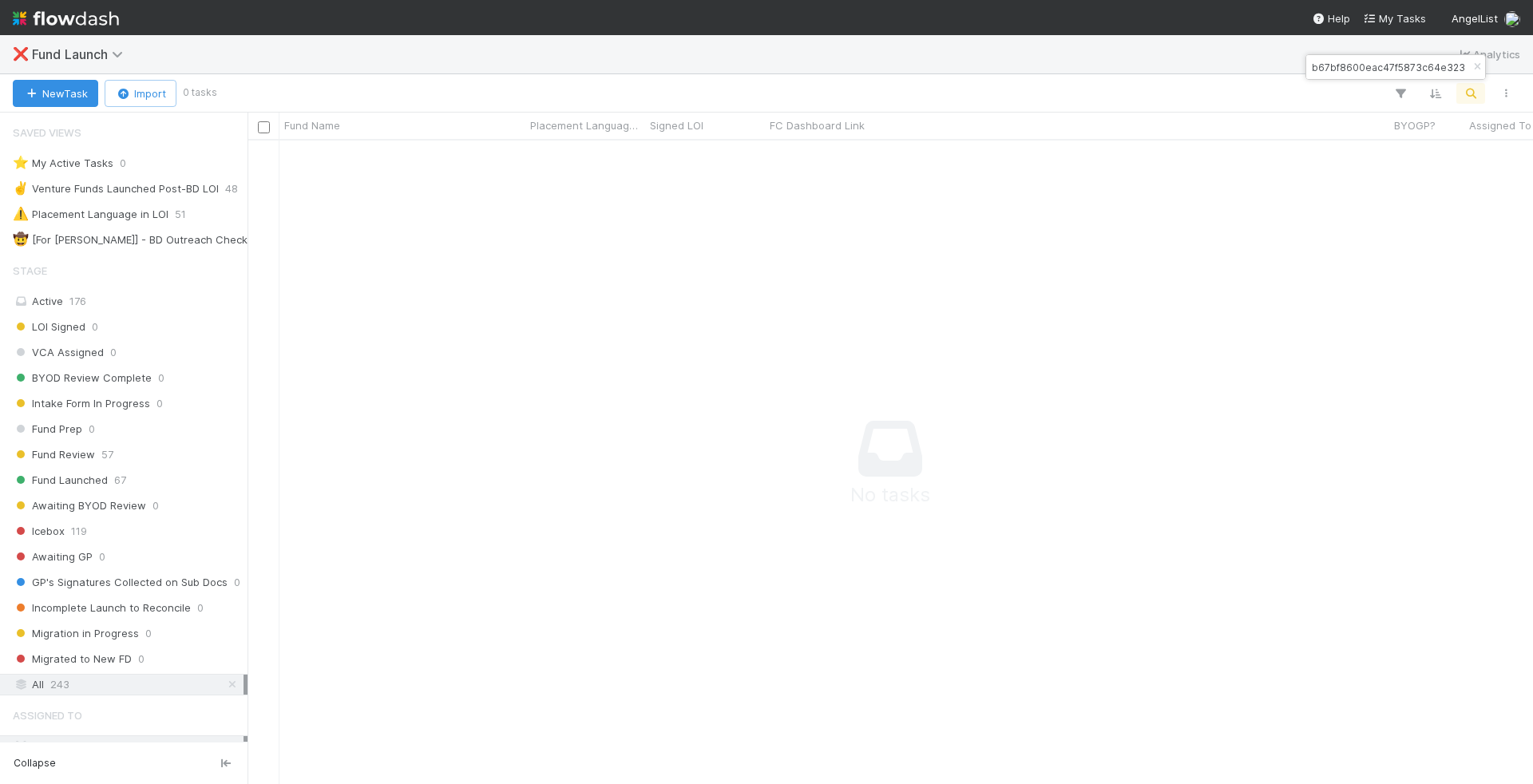
click at [1392, 60] on input "b67bf8600eac47f5873c64e3239ea1a5" at bounding box center [1389, 67] width 160 height 19
paste input "https://venture.angellist.com/admin/fundraising_campaigns/42549"
type input "https://venture.angellist.com/admin/fundraising_campaigns/42549"
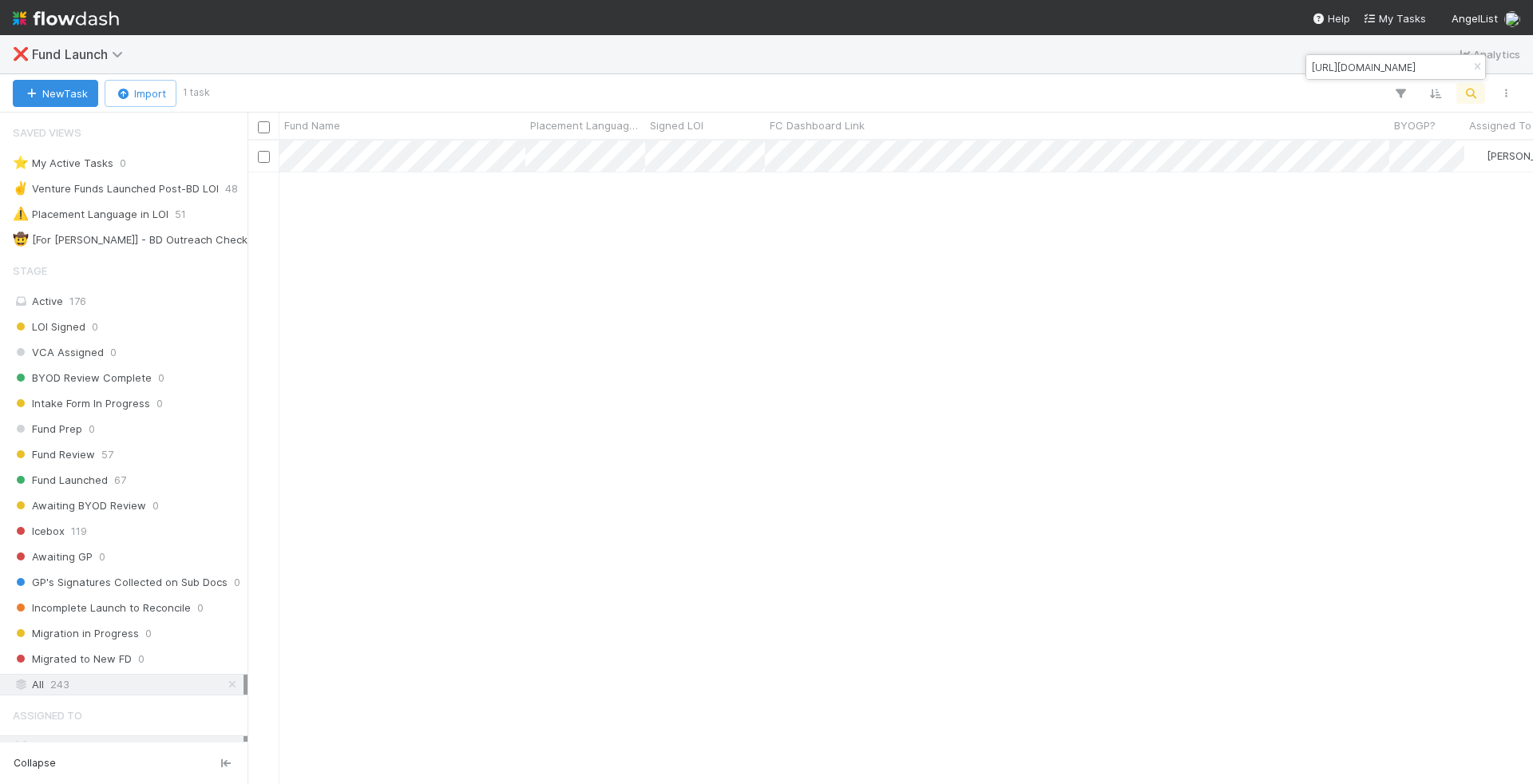
scroll to position [1, 1]
click at [1309, 62] on input "https://venture.angellist.com/admin/fundraising_campaigns/42549" at bounding box center [1389, 67] width 160 height 19
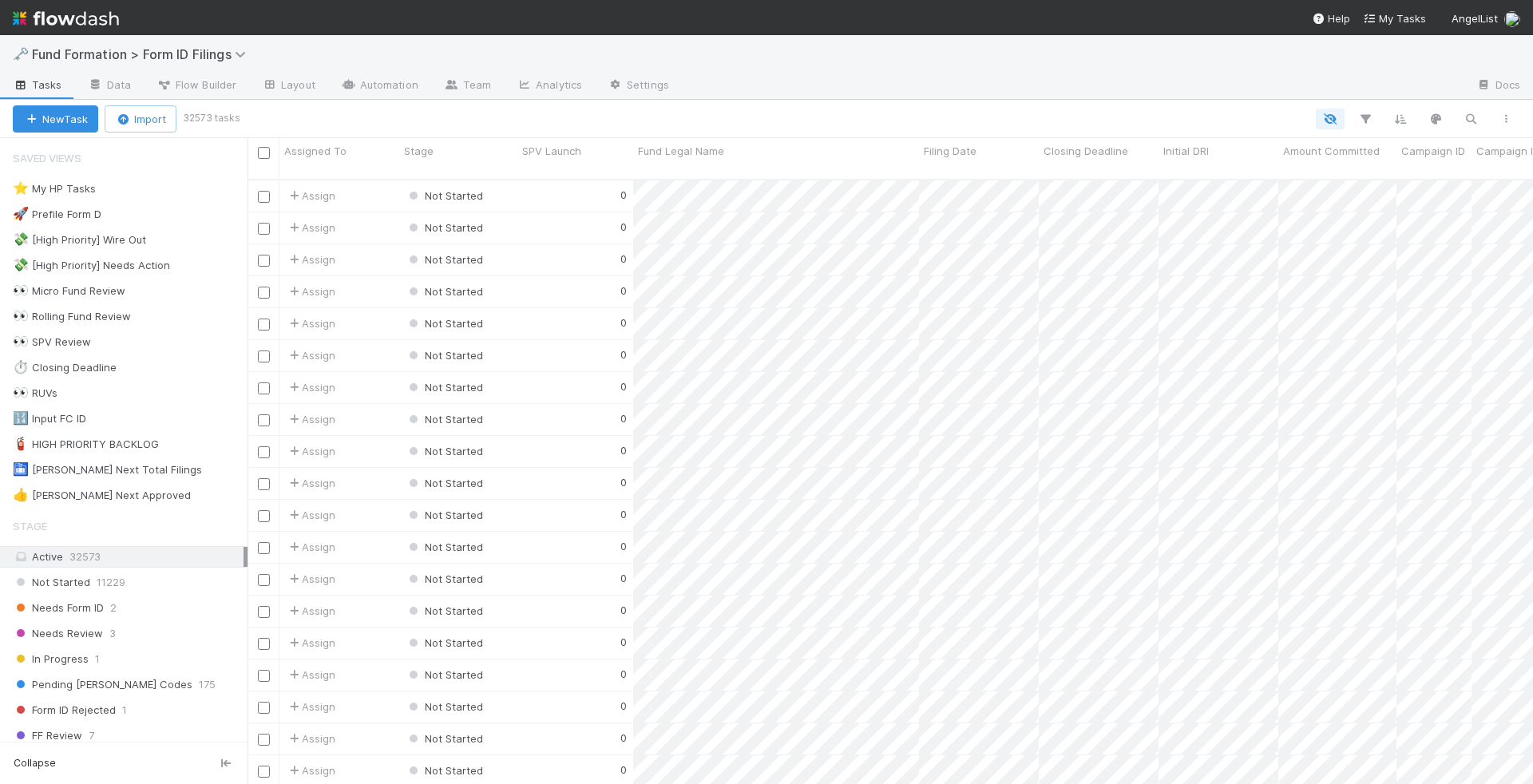
scroll to position [619, 1286]
click at [1466, 117] on icon "button" at bounding box center [1470, 119] width 16 height 15
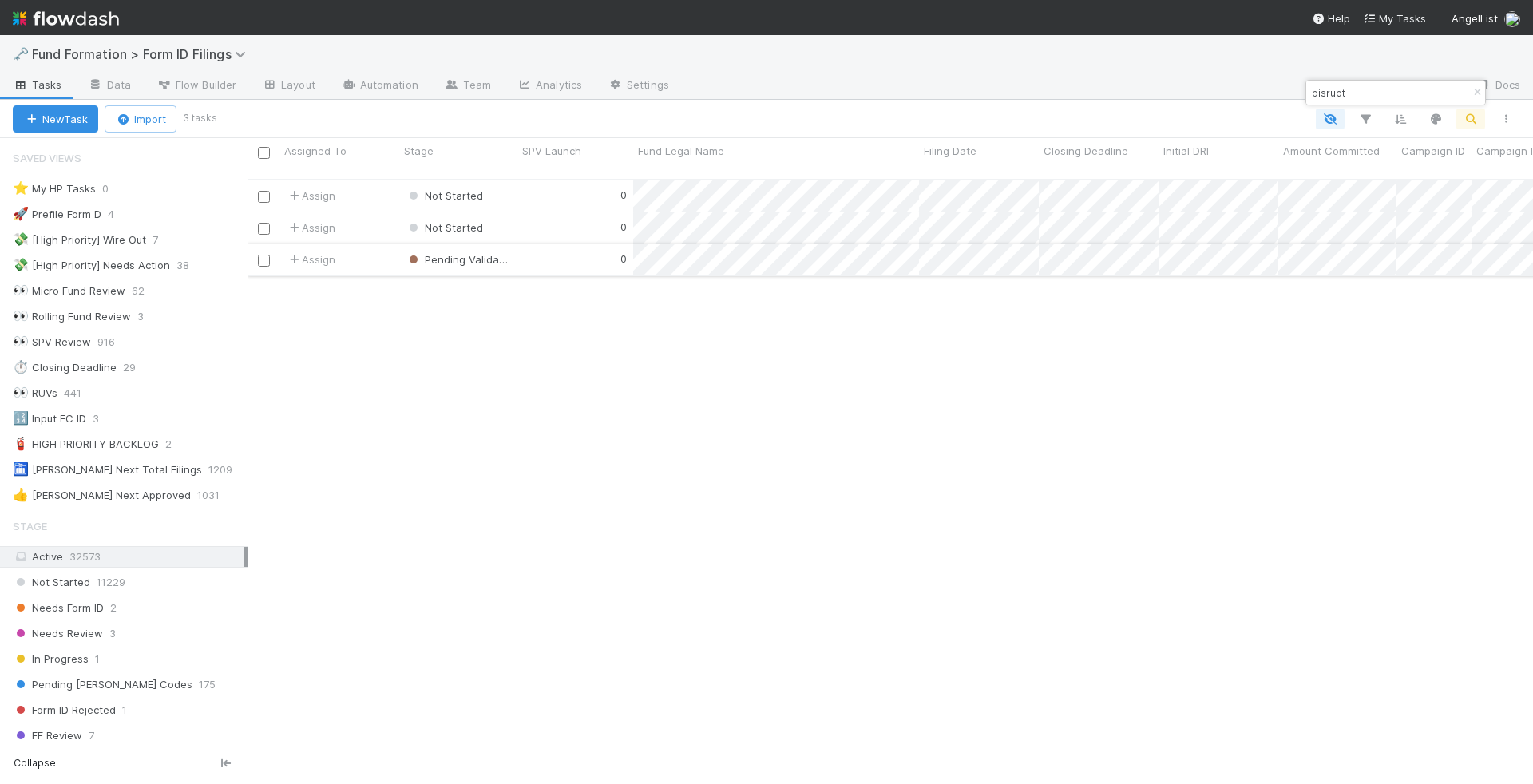
type input "disrupt"
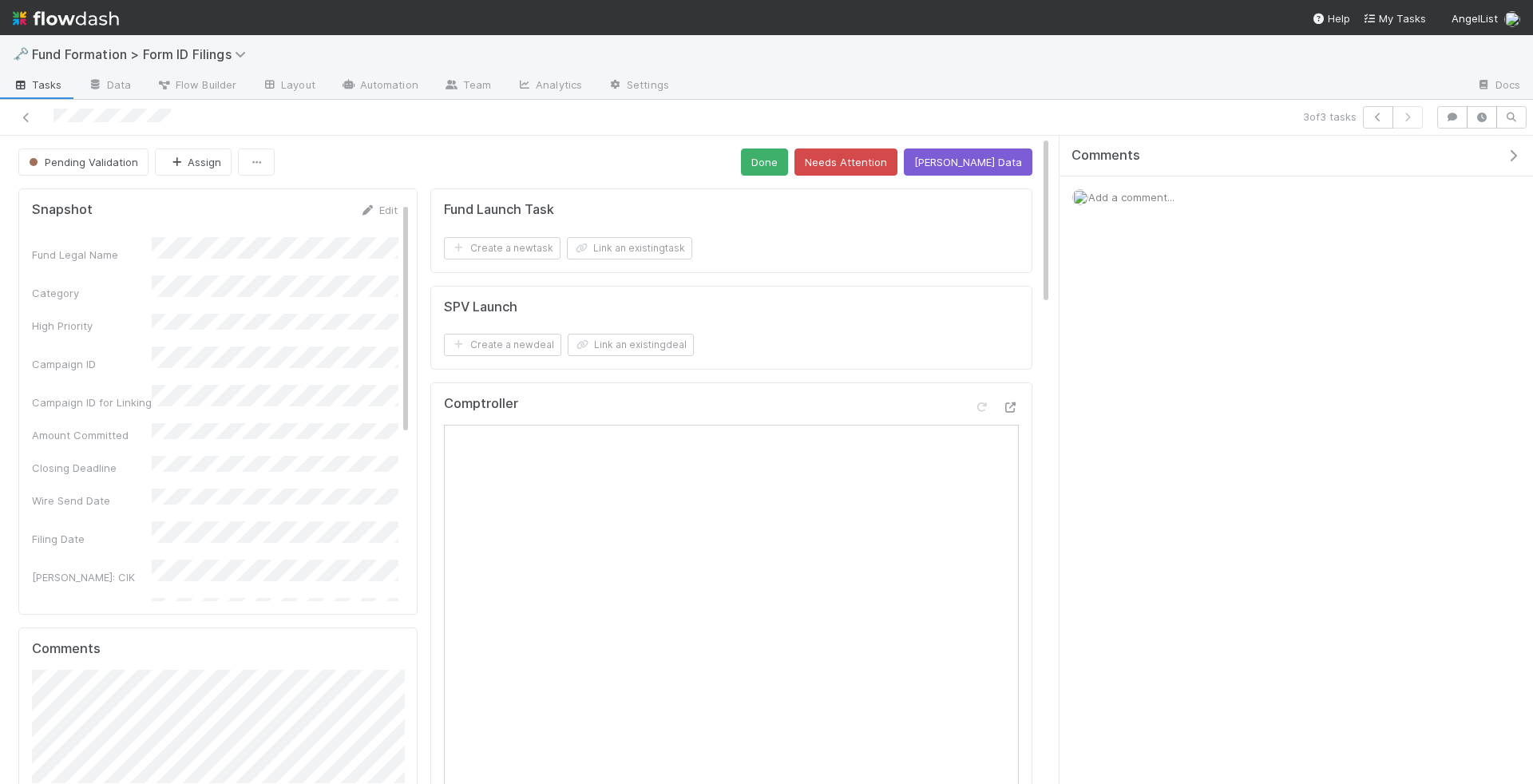
click at [1136, 197] on span "Add a comment..." at bounding box center [1131, 197] width 86 height 13
click at [1138, 421] on button "Add Comment" at bounding box center [1132, 420] width 92 height 27
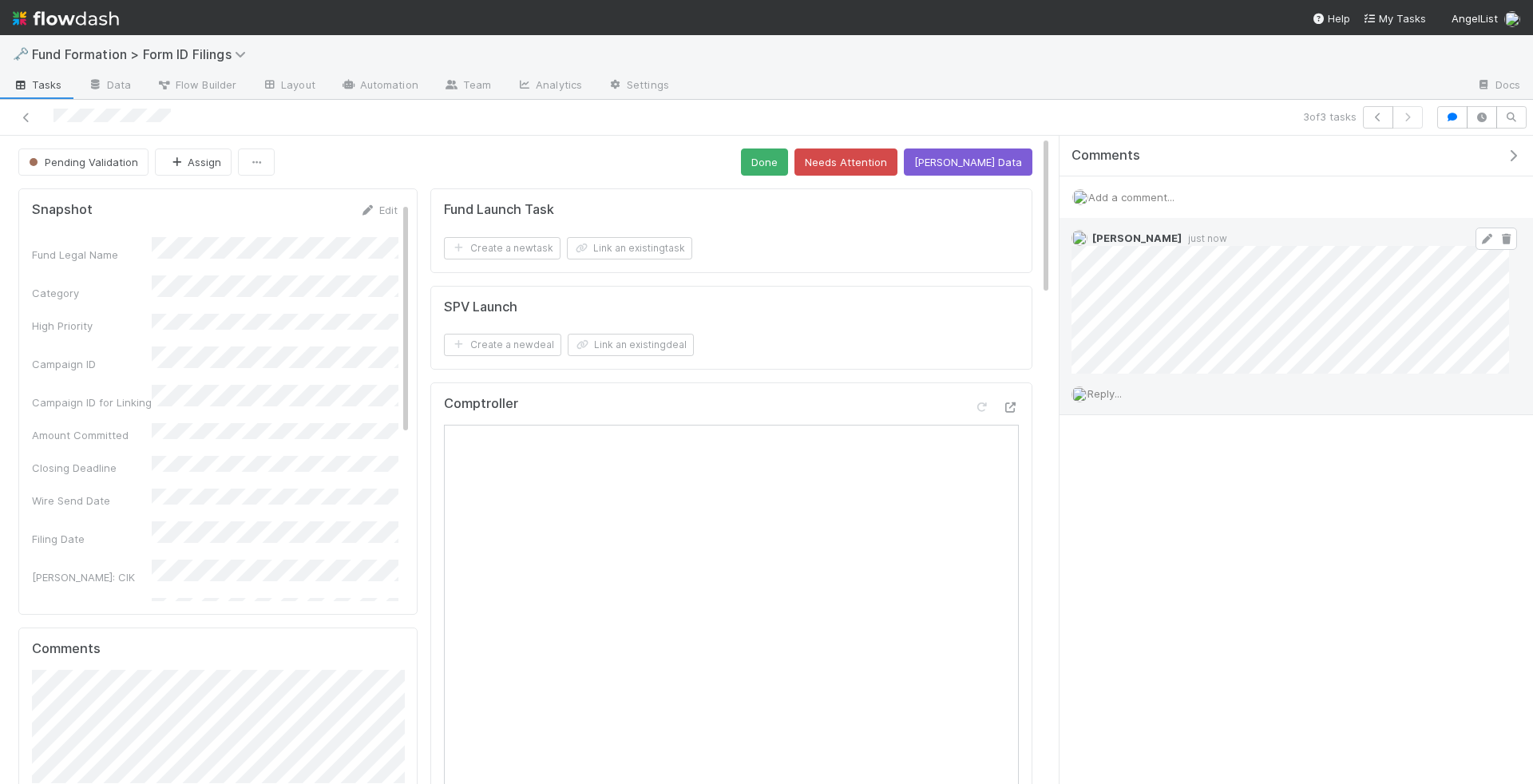
click at [1482, 234] on icon at bounding box center [1487, 239] width 16 height 10
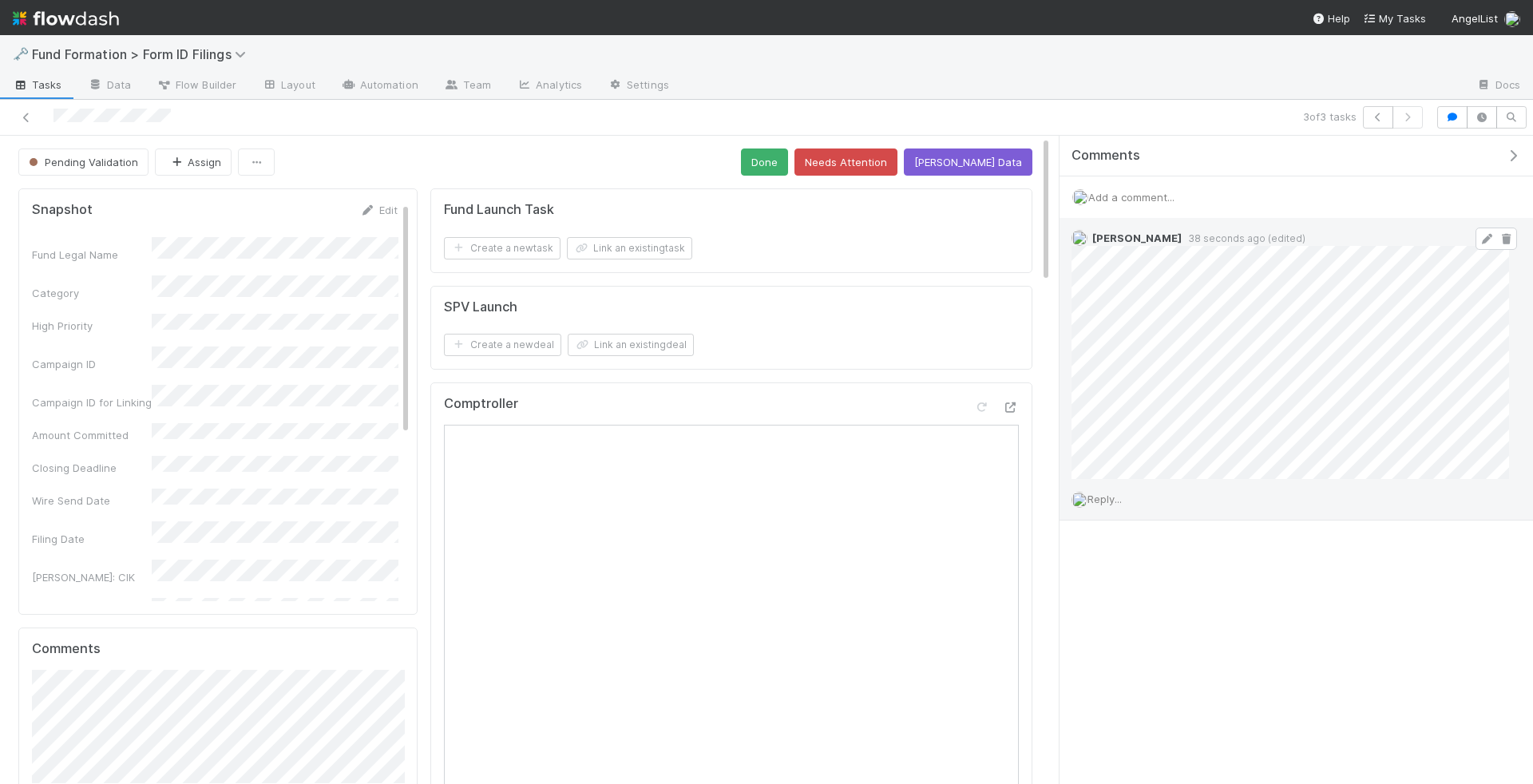
click at [31, 80] on span "Tasks" at bounding box center [38, 84] width 50 height 16
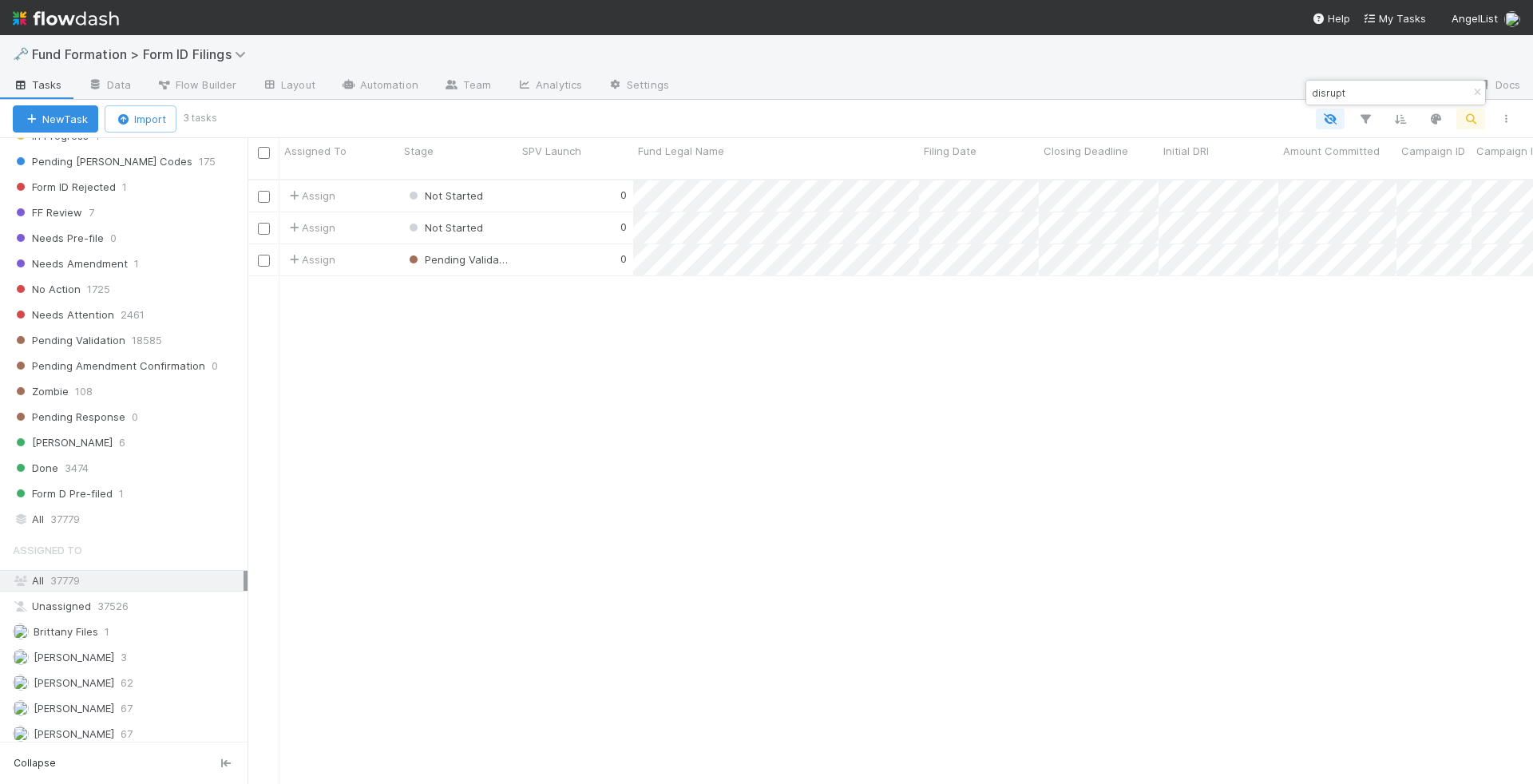
scroll to position [525, 0]
click at [182, 56] on span "Fund Formation > Form ID Filings" at bounding box center [143, 54] width 222 height 16
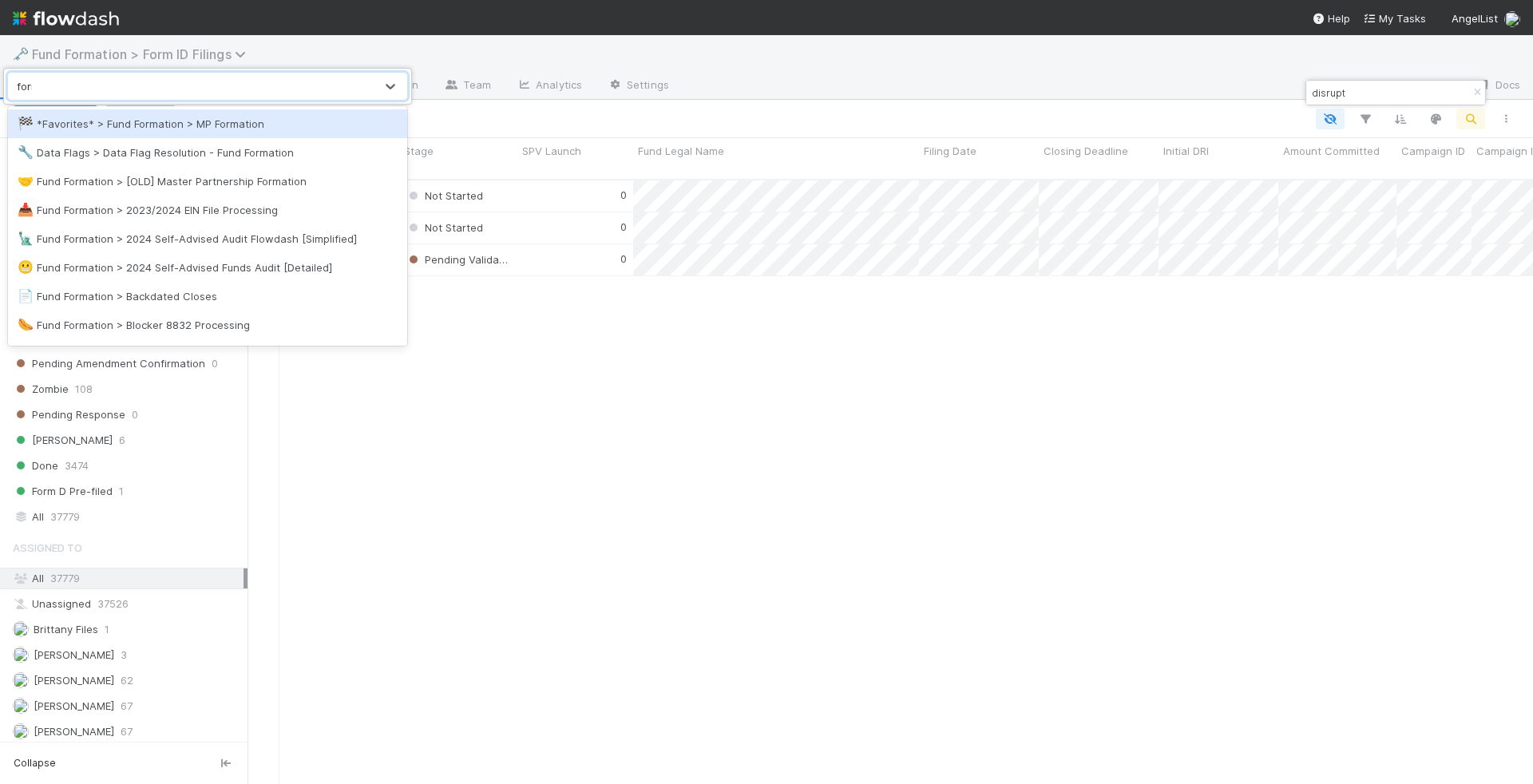
type input "form"
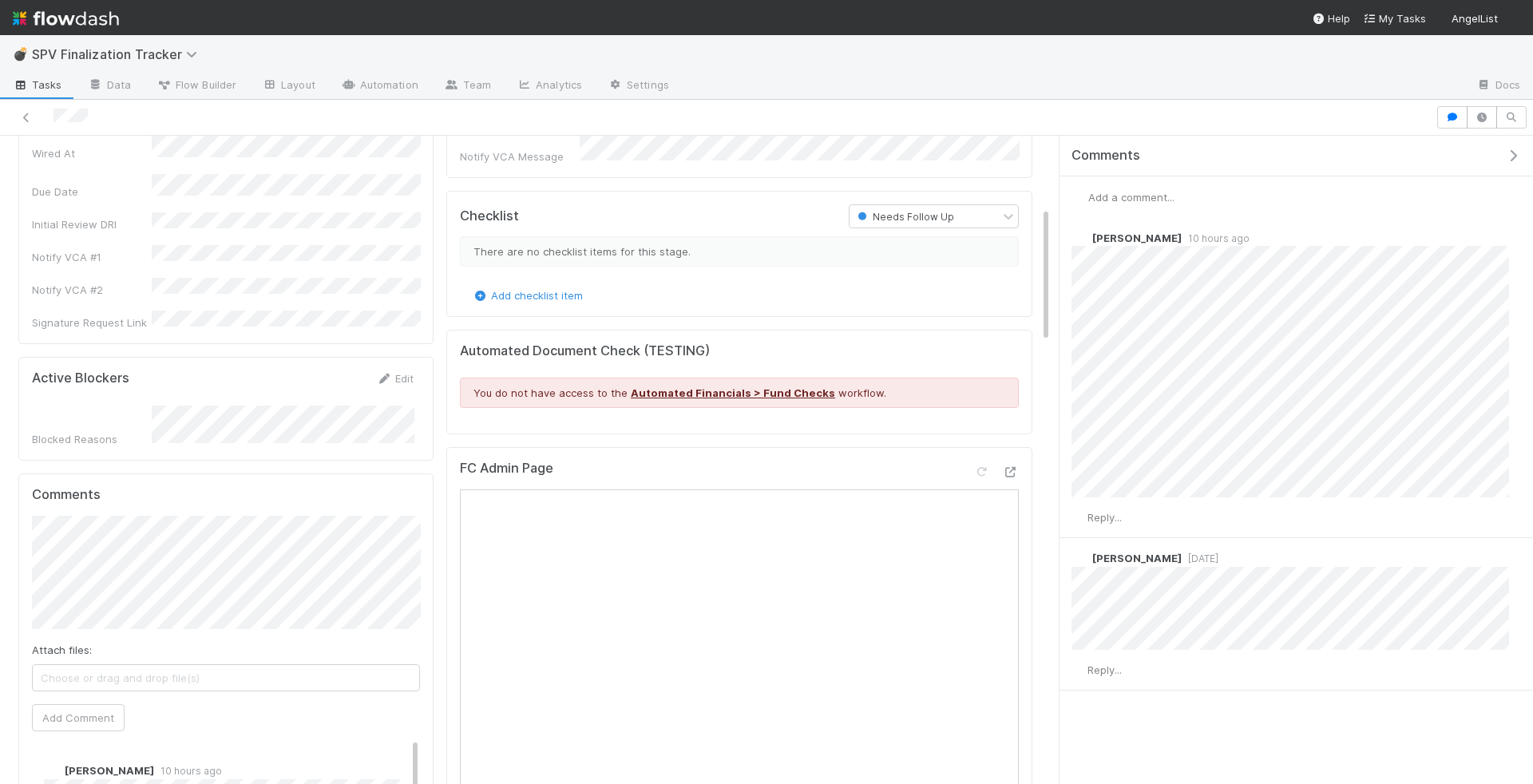
scroll to position [520, 0]
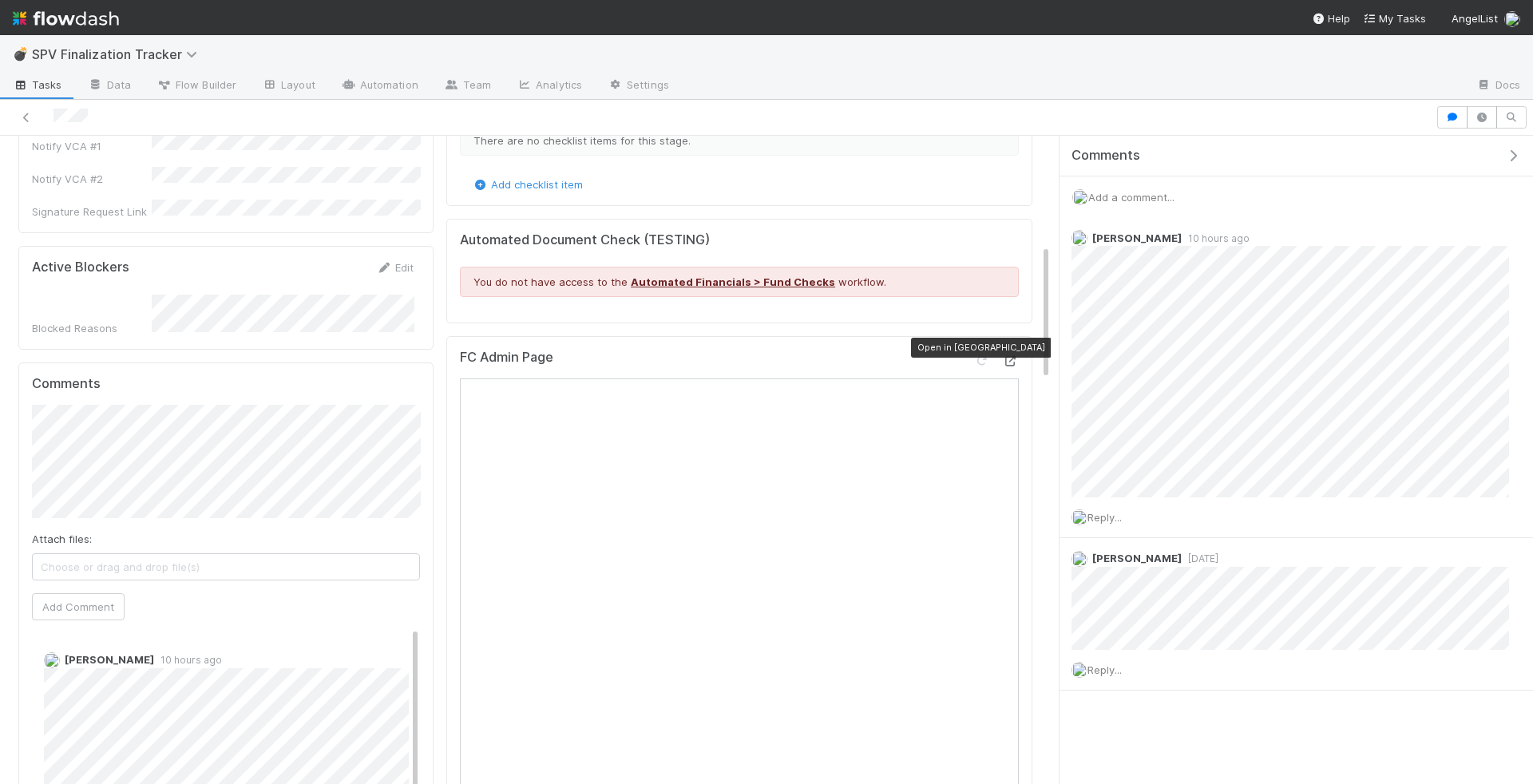
click at [1013, 356] on icon at bounding box center [1011, 361] width 16 height 10
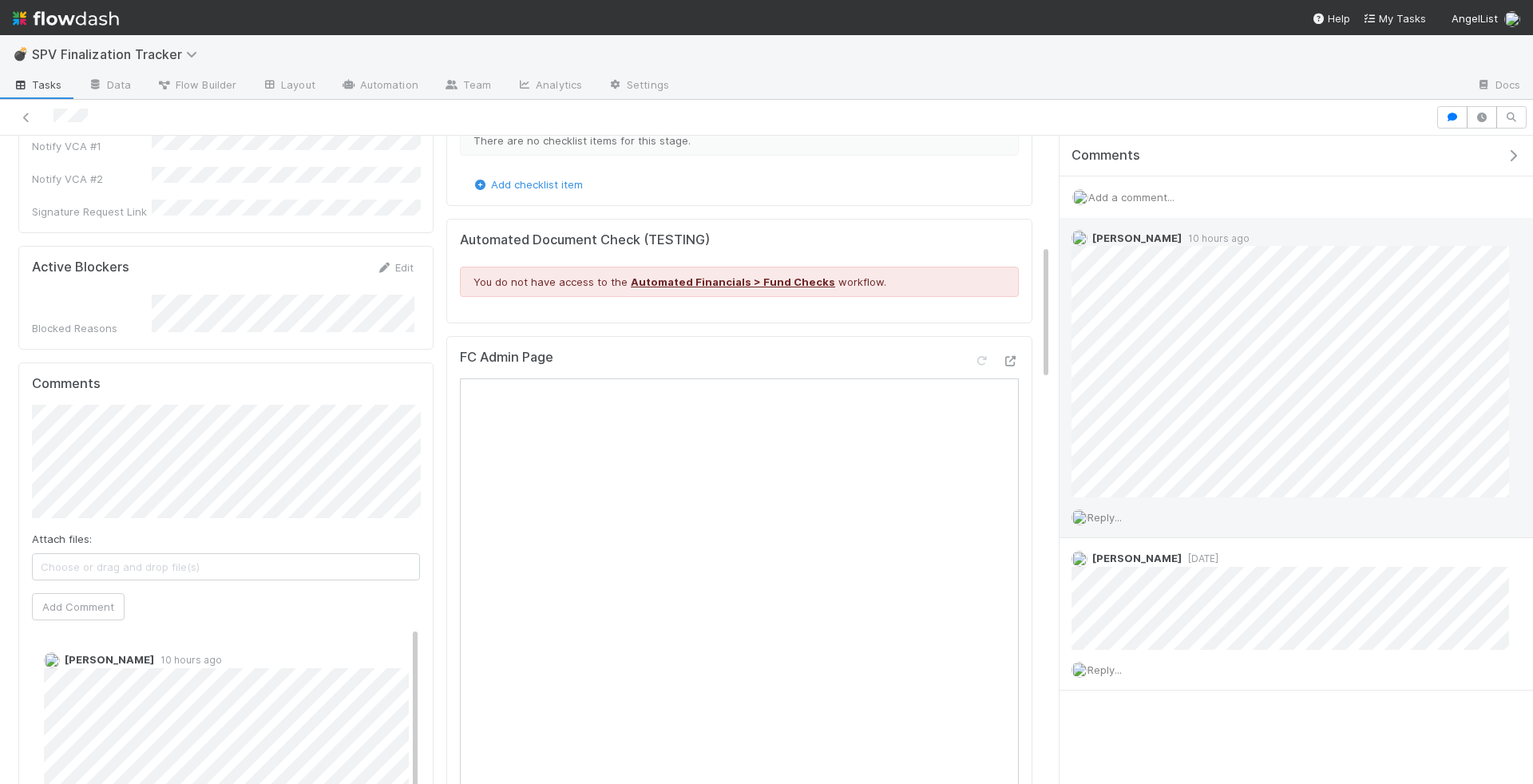
click at [1110, 529] on div "Reply..." at bounding box center [1290, 517] width 461 height 40
click at [1110, 524] on div "Reply..." at bounding box center [1290, 517] width 461 height 40
click at [1113, 511] on span "Reply..." at bounding box center [1104, 518] width 34 height 13
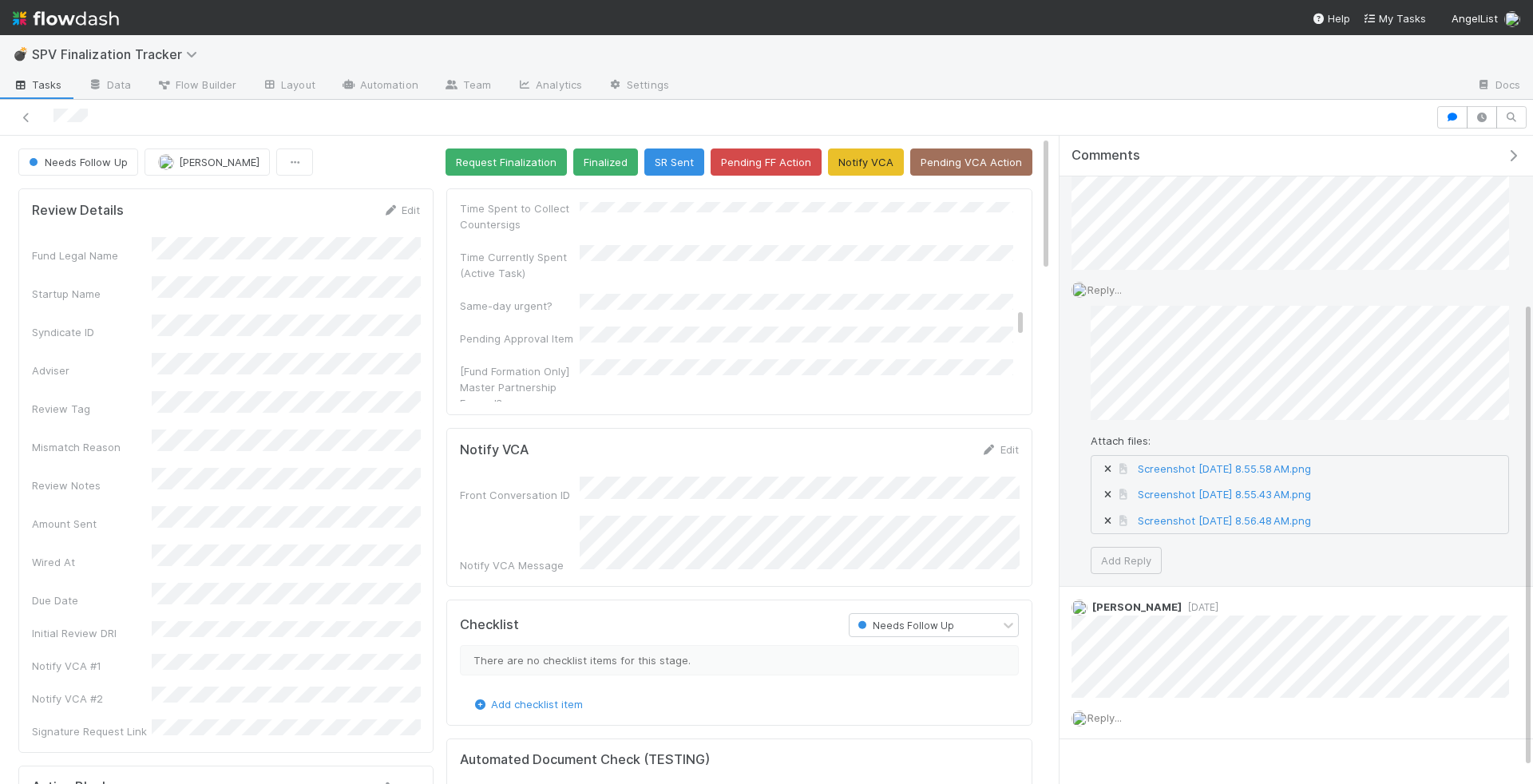
scroll to position [255, 0]
